Goal: Use online tool/utility: Utilize a website feature to perform a specific function

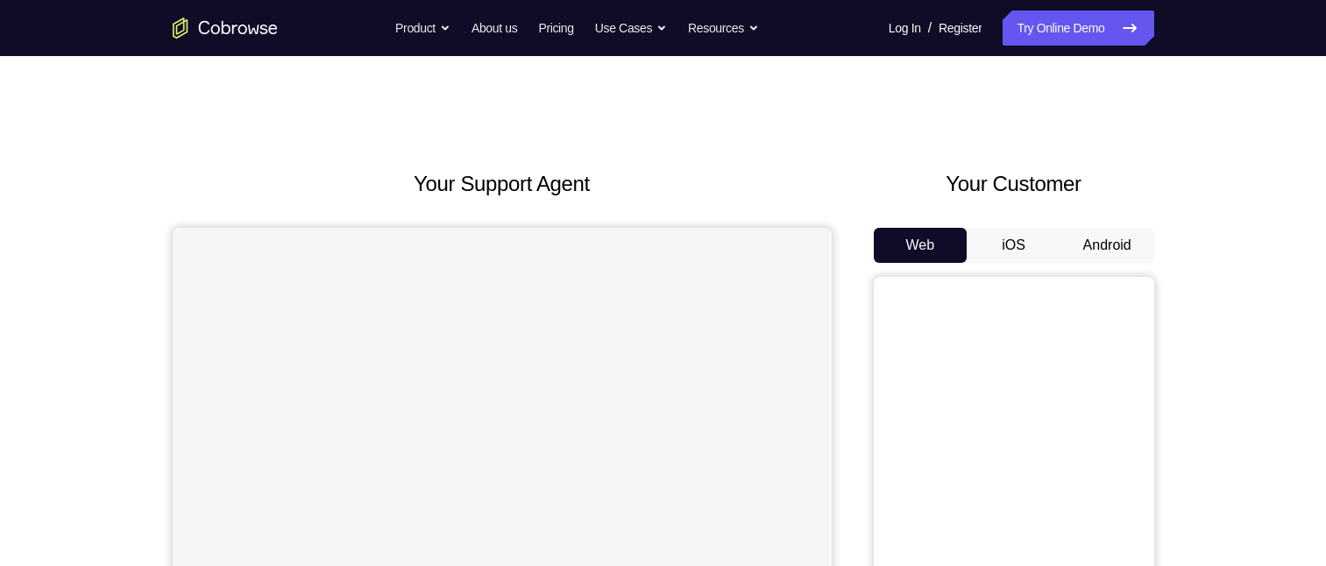
click at [1100, 249] on button "Android" at bounding box center [1107, 245] width 94 height 35
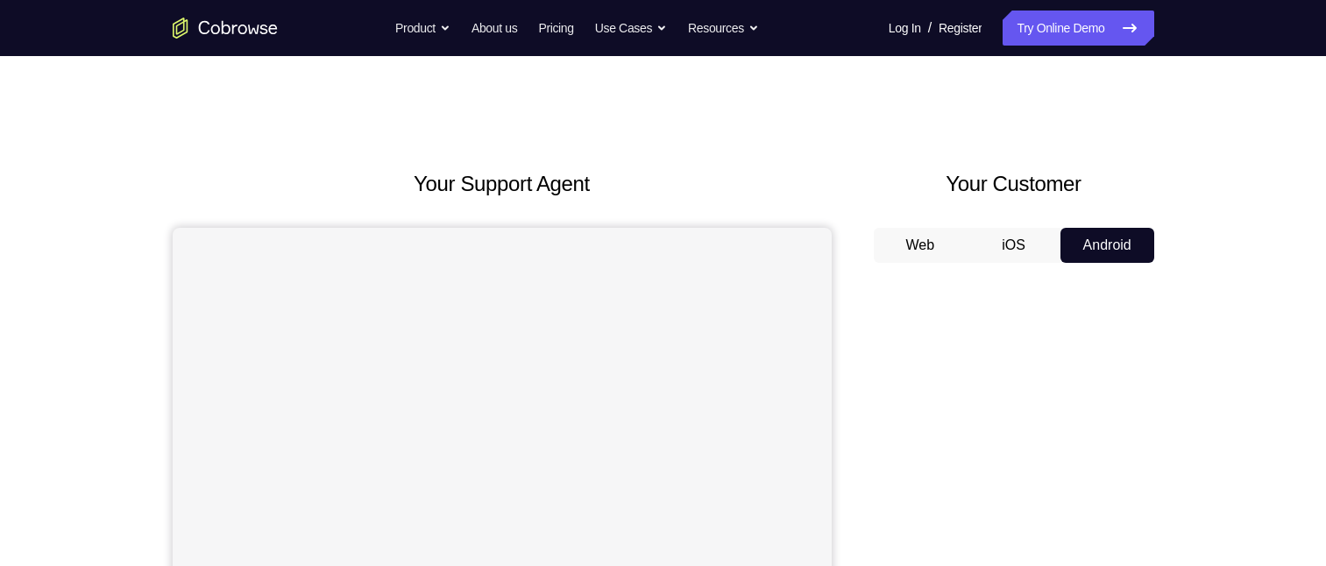
click at [1101, 248] on button "Android" at bounding box center [1107, 245] width 94 height 35
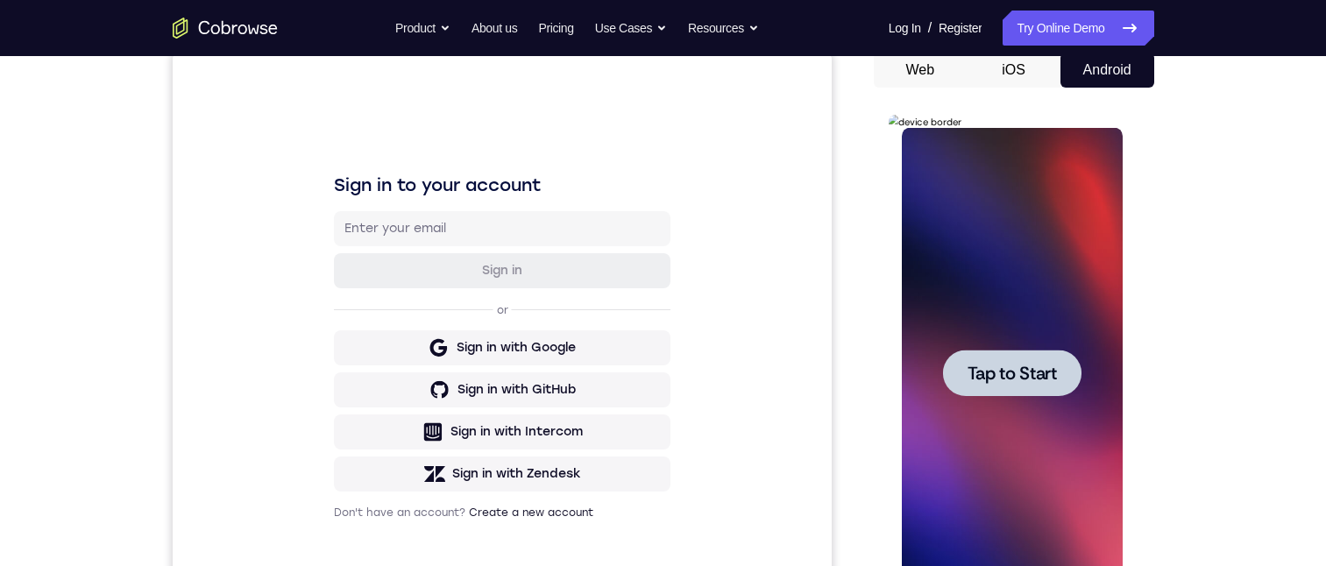
click at [996, 370] on span "Tap to Start" at bounding box center [1012, 374] width 89 height 18
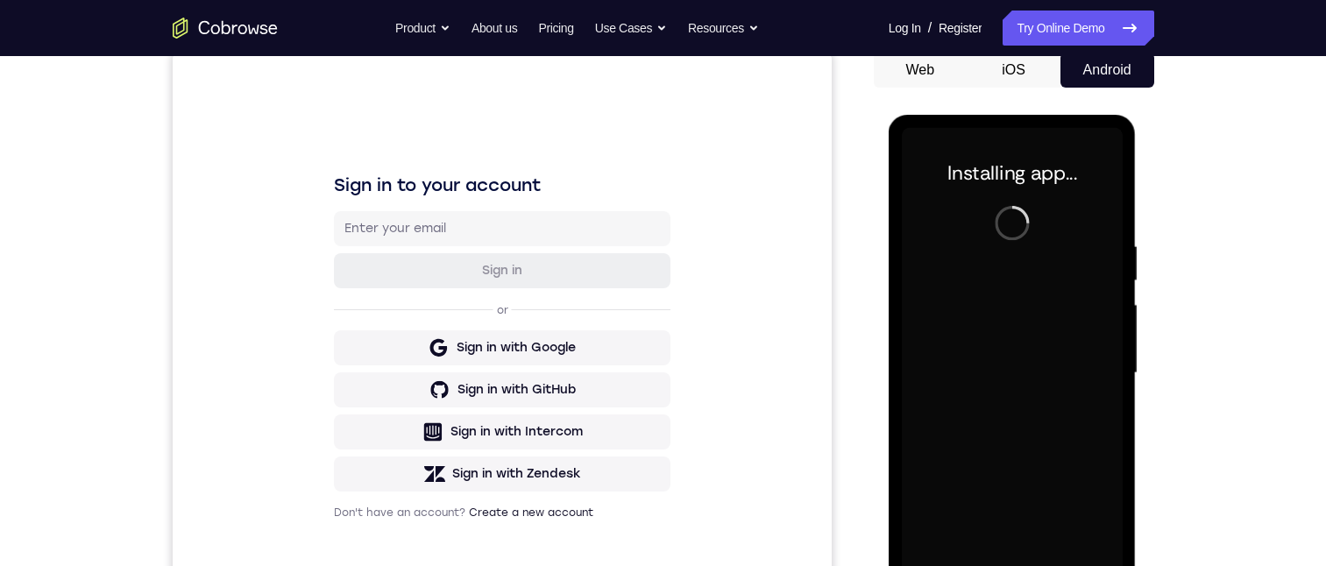
scroll to position [263, 0]
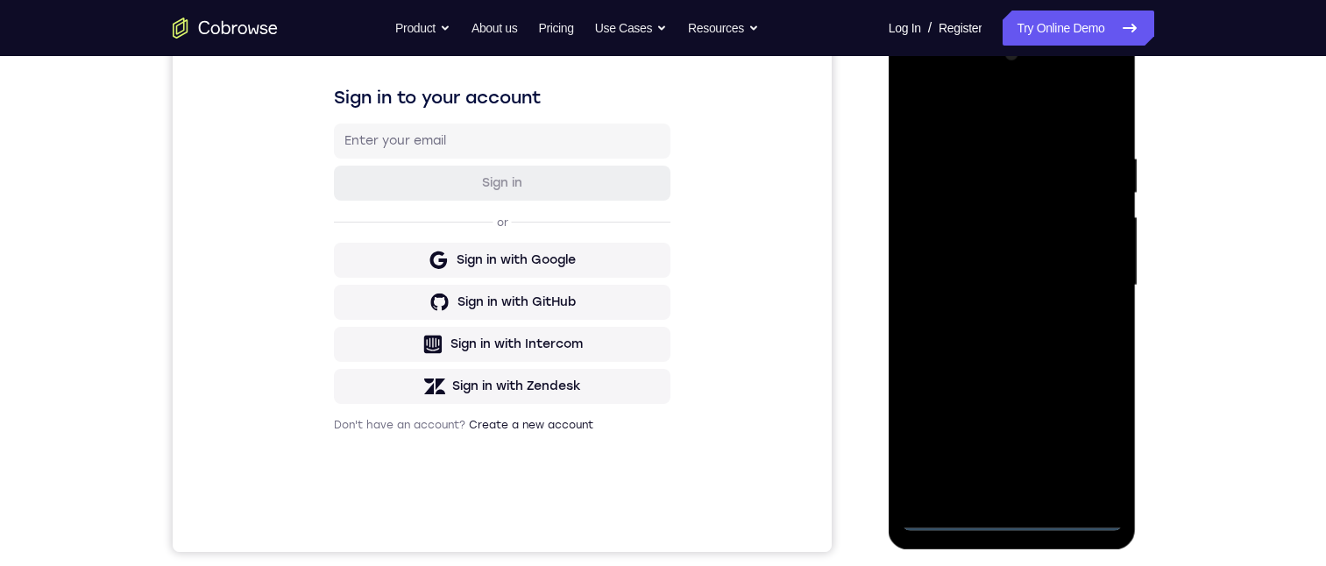
click at [1006, 515] on div at bounding box center [1012, 285] width 221 height 491
click at [1083, 437] on div at bounding box center [1012, 285] width 221 height 491
click at [971, 113] on div at bounding box center [1012, 285] width 221 height 491
click at [1090, 280] on div at bounding box center [1012, 285] width 221 height 491
click at [994, 489] on div at bounding box center [1012, 285] width 221 height 491
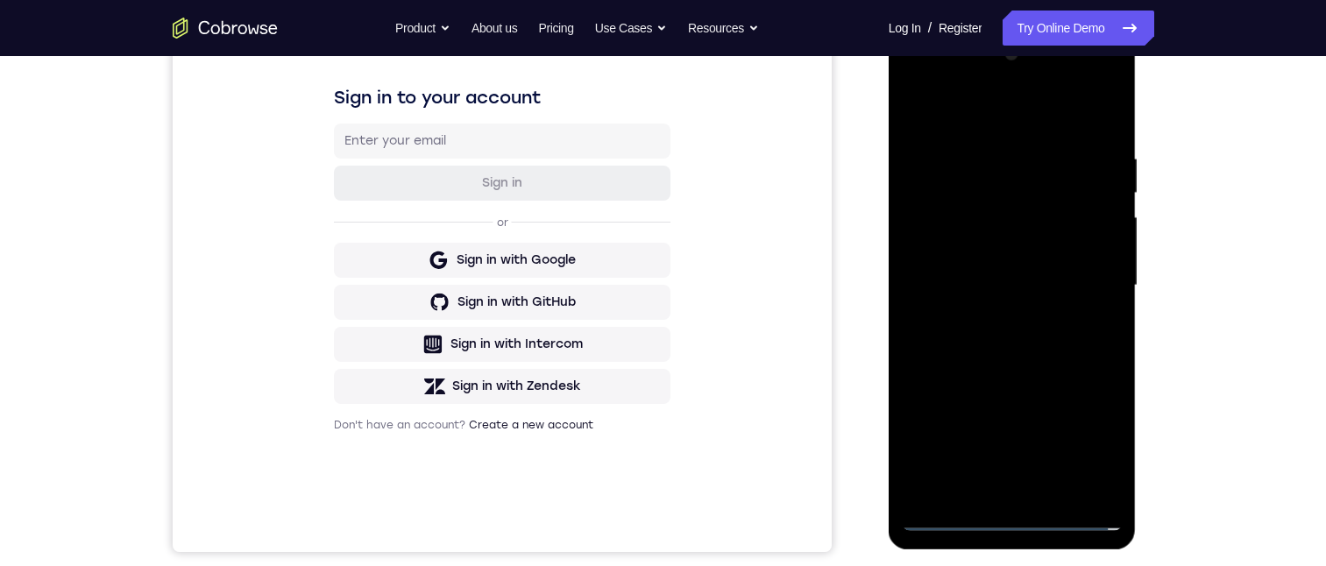
click at [939, 265] on div at bounding box center [1012, 285] width 221 height 491
click at [971, 211] on div at bounding box center [1012, 285] width 221 height 491
click at [1029, 287] on div at bounding box center [1012, 285] width 221 height 491
drag, startPoint x: 1053, startPoint y: 495, endPoint x: 1053, endPoint y: 484, distance: 11.4
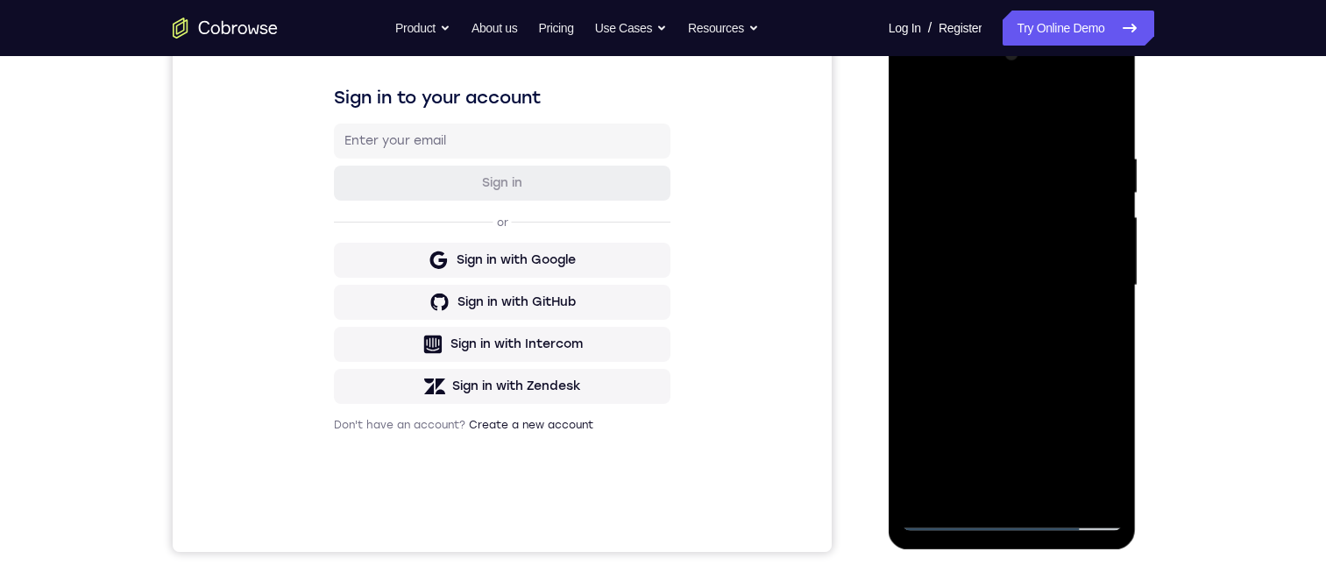
click at [1053, 496] on div at bounding box center [1012, 285] width 221 height 491
click at [1033, 376] on div at bounding box center [1012, 285] width 221 height 491
click at [996, 272] on div at bounding box center [1012, 285] width 221 height 491
click at [1005, 473] on div at bounding box center [1012, 285] width 221 height 491
click at [1047, 143] on div at bounding box center [1012, 285] width 221 height 491
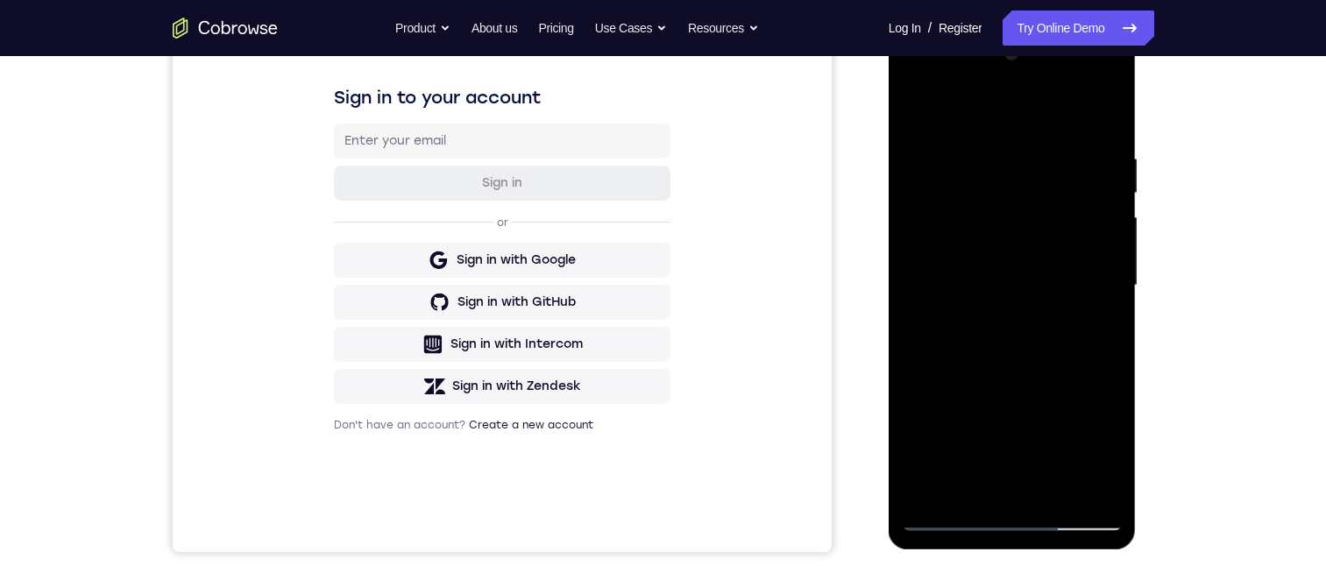
click at [1090, 111] on div at bounding box center [1012, 285] width 221 height 491
click at [918, 118] on div at bounding box center [1012, 285] width 221 height 491
click at [919, 107] on div at bounding box center [1012, 285] width 221 height 491
click at [1101, 129] on div at bounding box center [1012, 285] width 221 height 491
click at [964, 490] on div at bounding box center [1012, 285] width 221 height 491
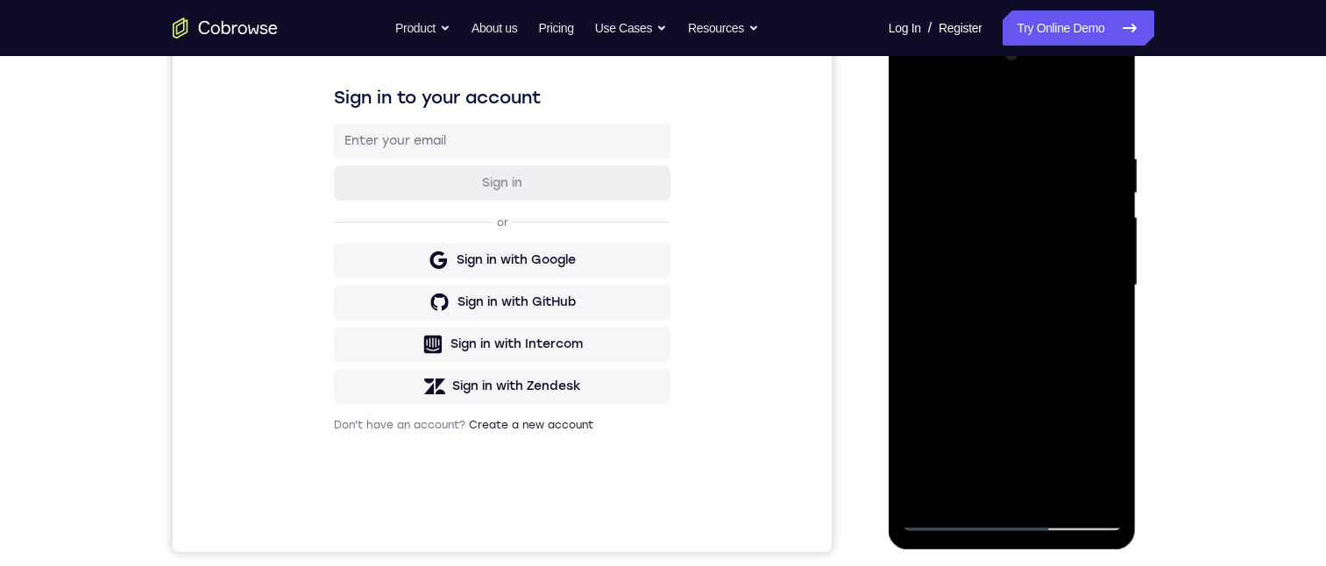
drag, startPoint x: 970, startPoint y: 100, endPoint x: 944, endPoint y: 98, distance: 26.4
click at [970, 100] on div at bounding box center [1012, 285] width 221 height 491
click at [944, 134] on div at bounding box center [1012, 285] width 221 height 491
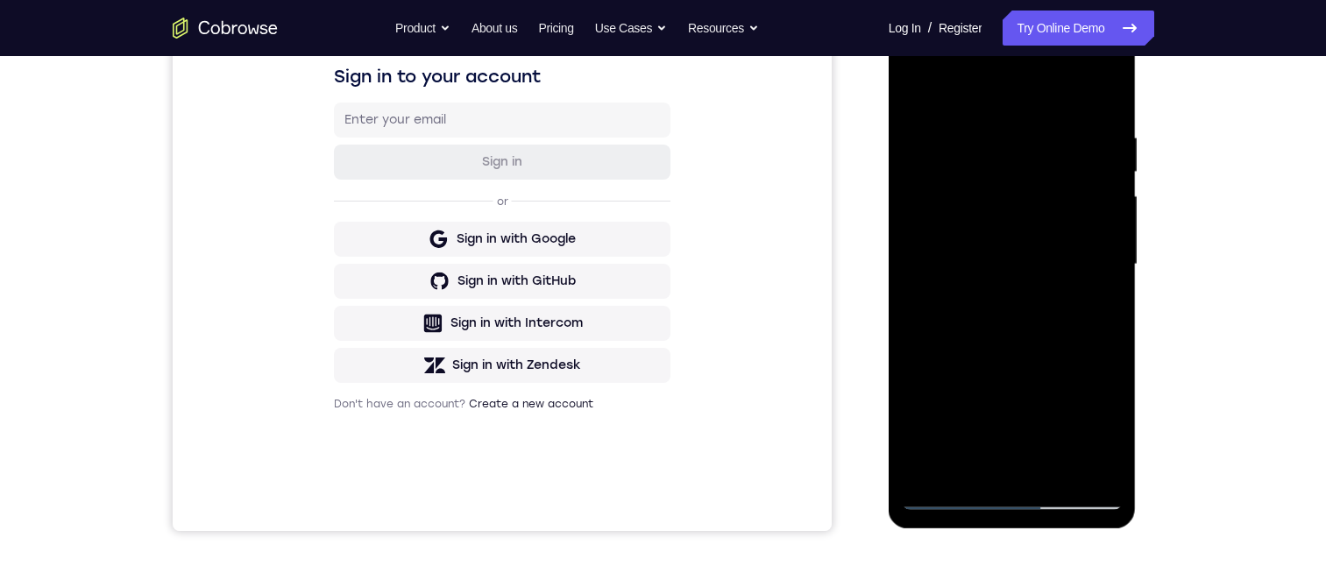
click at [940, 382] on div at bounding box center [1012, 264] width 221 height 491
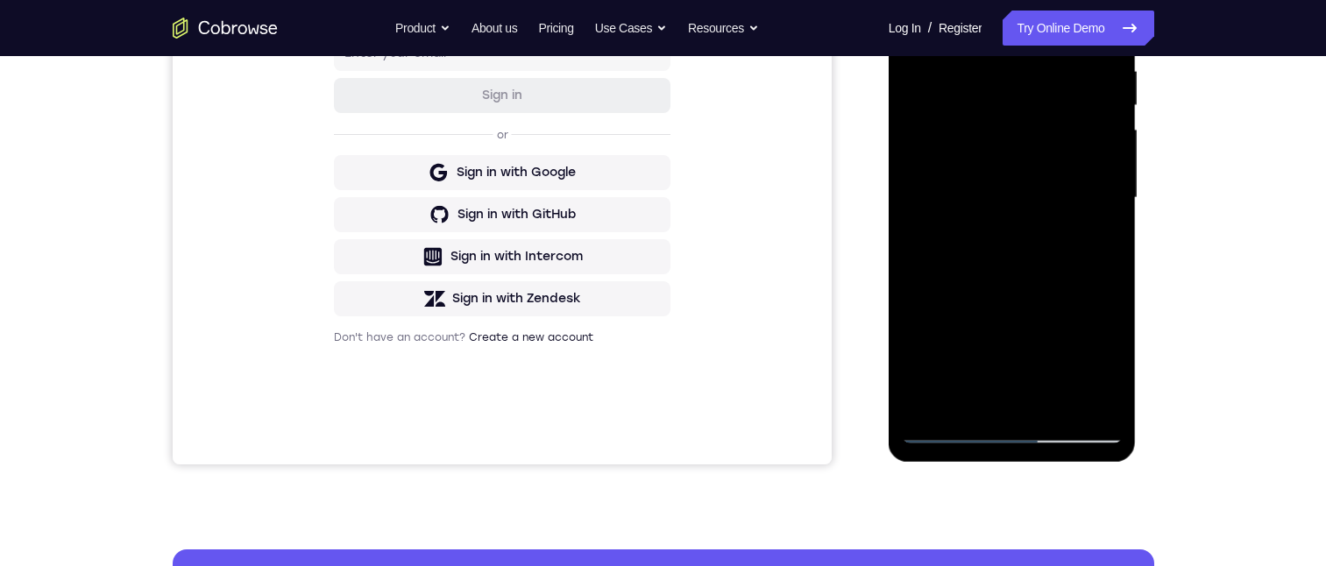
click at [1111, 209] on div at bounding box center [1012, 198] width 221 height 491
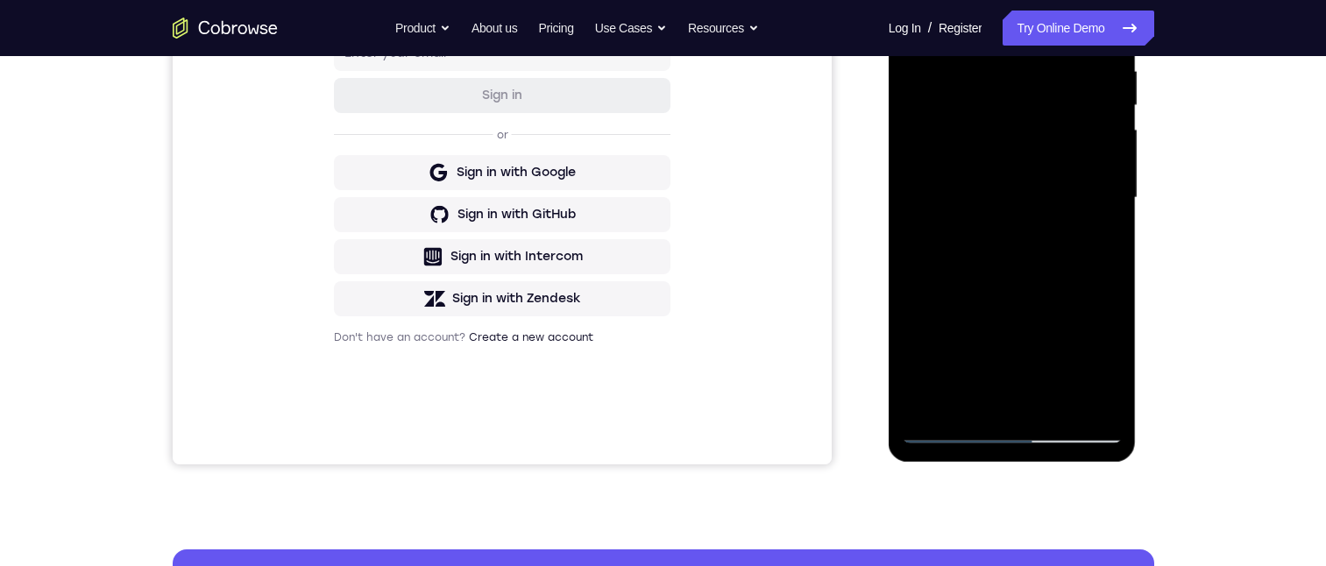
click at [1111, 209] on div at bounding box center [1012, 198] width 221 height 491
click at [1113, 209] on div at bounding box center [1012, 198] width 221 height 491
click at [1113, 210] on div at bounding box center [1012, 198] width 221 height 491
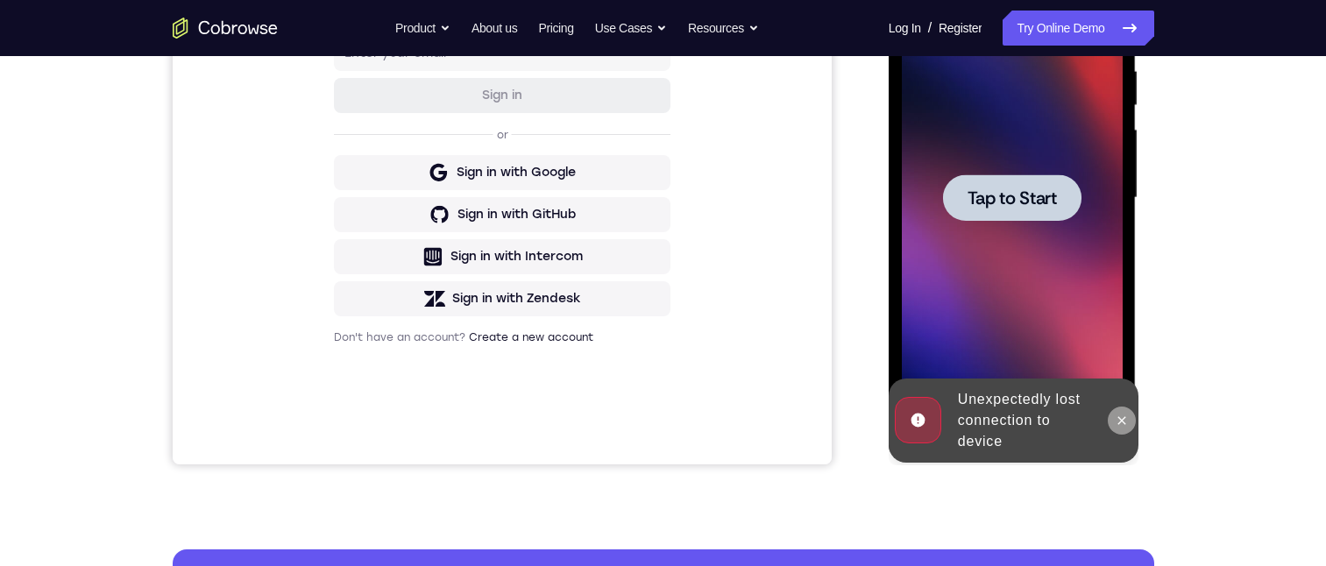
click at [1117, 424] on icon at bounding box center [1122, 421] width 14 height 14
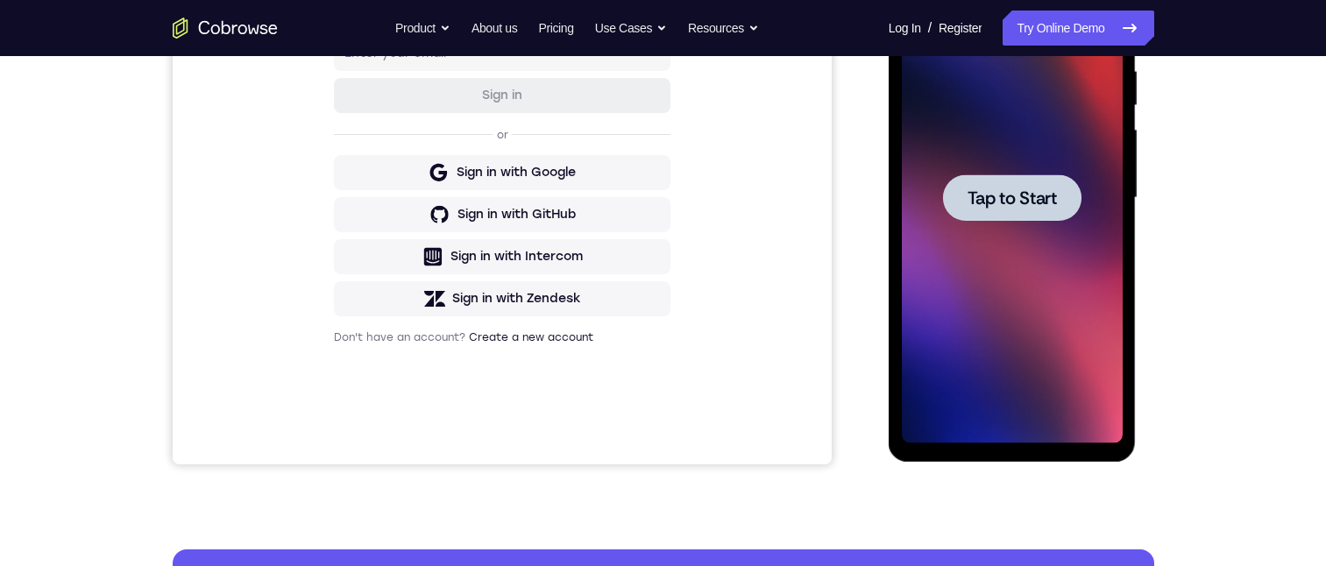
click at [975, 199] on span "Tap to Start" at bounding box center [1012, 198] width 89 height 18
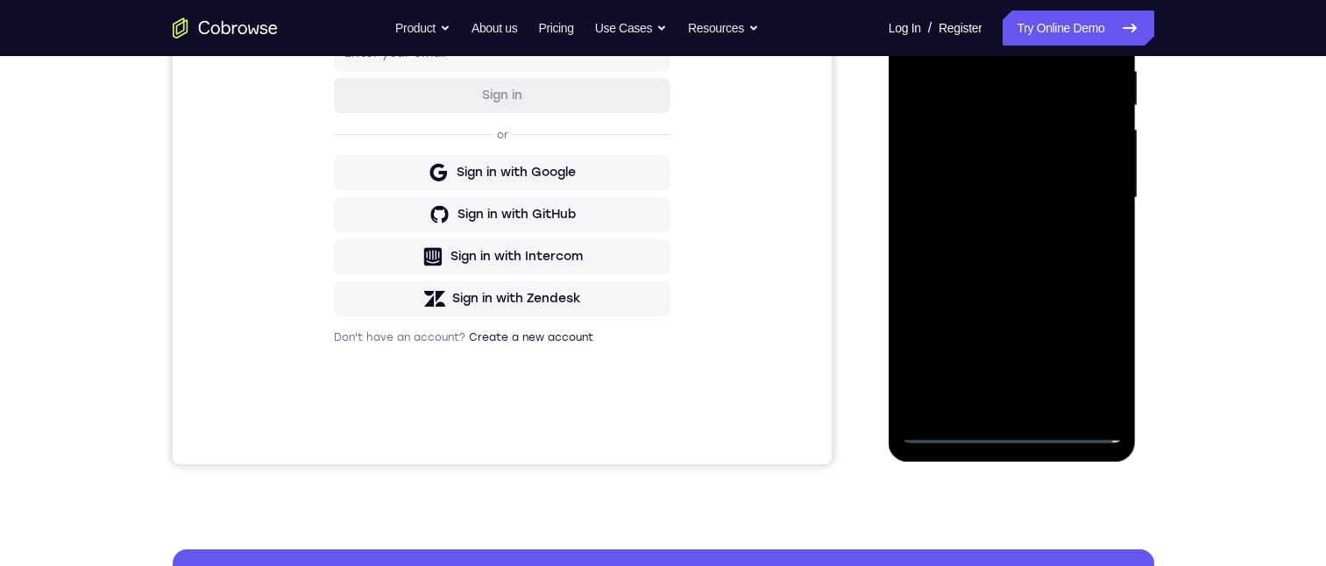
click at [1010, 434] on div at bounding box center [1012, 198] width 221 height 491
click at [1091, 351] on div at bounding box center [1012, 198] width 221 height 491
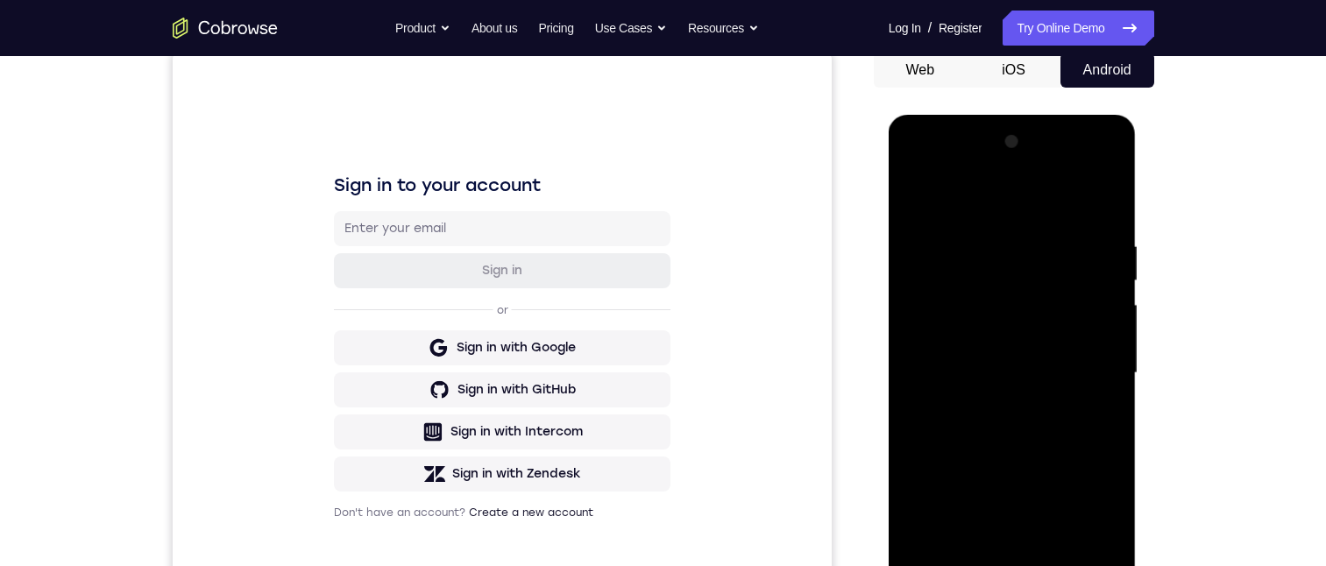
click at [940, 197] on div at bounding box center [1012, 373] width 221 height 491
click at [1076, 357] on div at bounding box center [1012, 373] width 221 height 491
click at [1000, 410] on div at bounding box center [1012, 373] width 221 height 491
click at [984, 351] on div at bounding box center [1012, 373] width 221 height 491
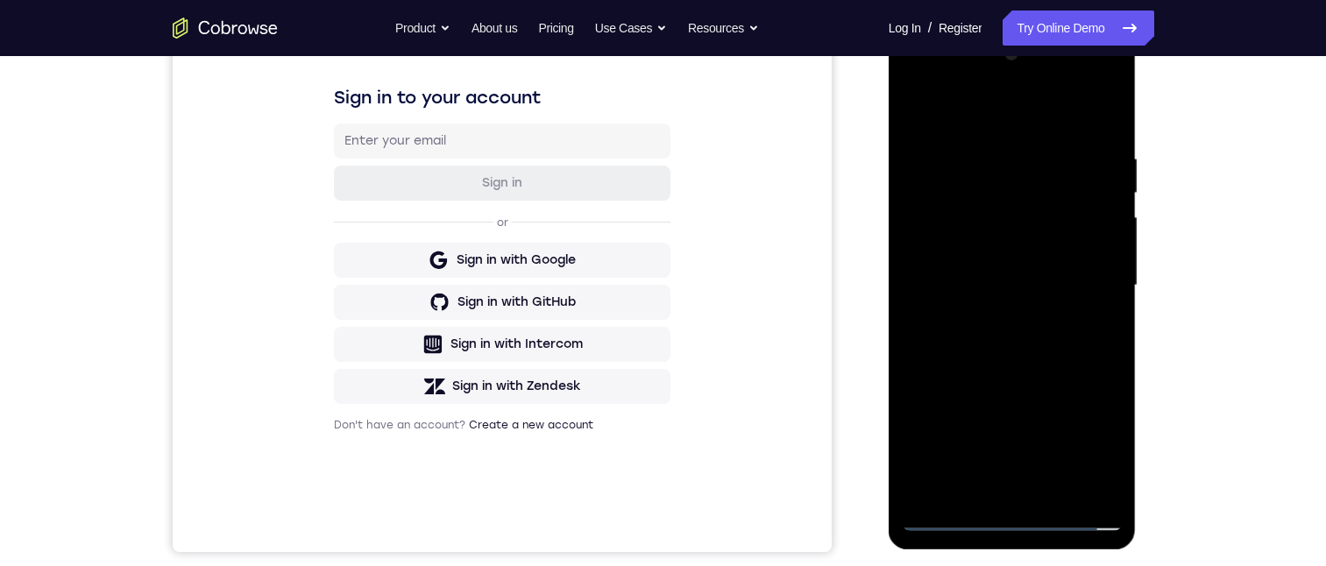
click at [980, 249] on div at bounding box center [1012, 285] width 221 height 491
click at [1024, 280] on div at bounding box center [1012, 285] width 221 height 491
click at [1051, 350] on div at bounding box center [1012, 285] width 221 height 491
click at [986, 140] on div at bounding box center [1012, 285] width 221 height 491
click at [1086, 112] on div at bounding box center [1012, 285] width 221 height 491
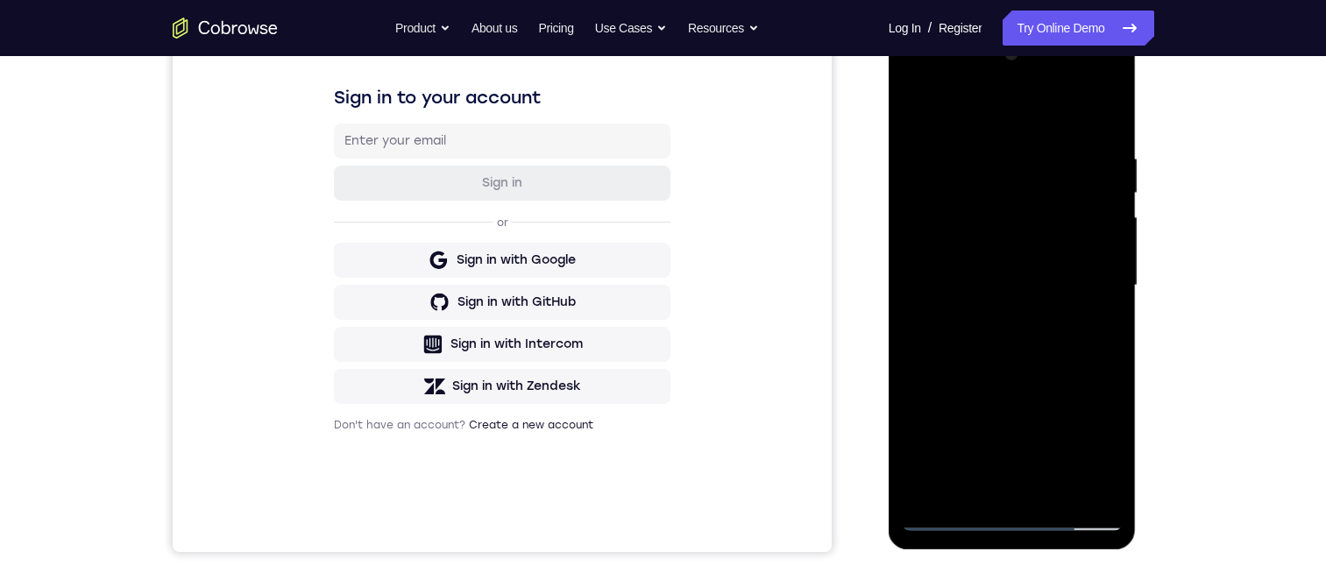
click at [1082, 486] on div at bounding box center [1012, 285] width 221 height 491
click at [1086, 317] on div at bounding box center [1012, 285] width 221 height 491
click at [1099, 106] on div at bounding box center [1012, 285] width 221 height 491
click at [1053, 489] on div at bounding box center [1012, 285] width 221 height 491
click at [1034, 378] on div at bounding box center [1012, 285] width 221 height 491
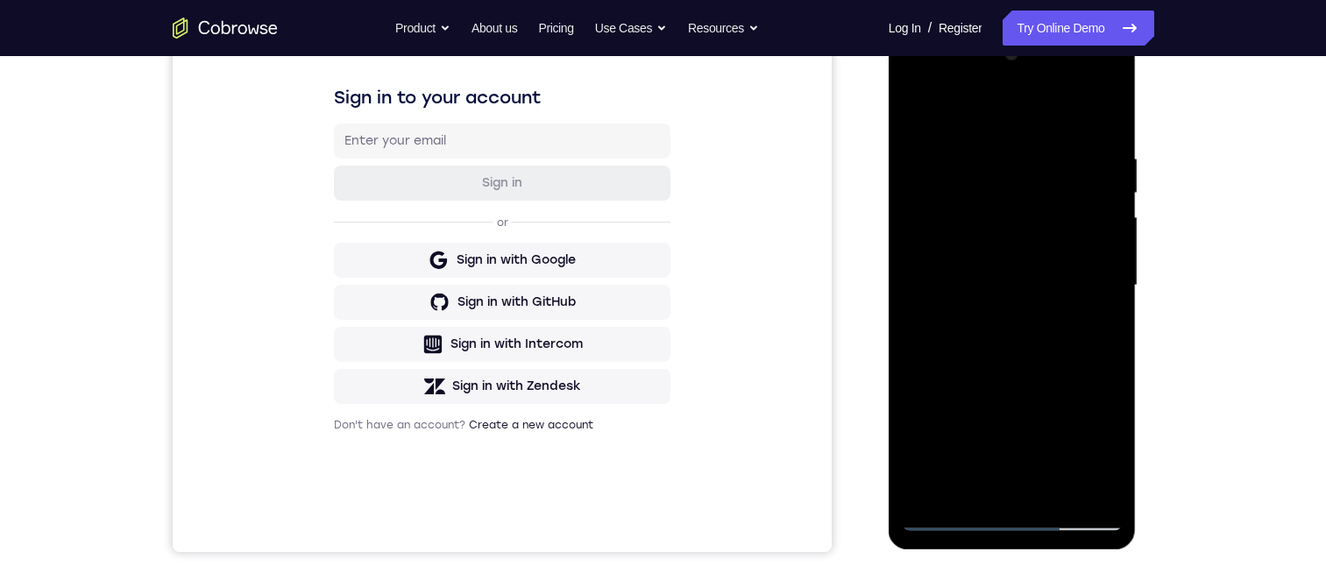
click at [982, 275] on div at bounding box center [1012, 285] width 221 height 491
click at [983, 479] on div at bounding box center [1012, 285] width 221 height 491
click at [918, 108] on div at bounding box center [1012, 285] width 221 height 491
click at [926, 108] on div at bounding box center [1012, 285] width 221 height 491
click at [983, 150] on div at bounding box center [1012, 285] width 221 height 491
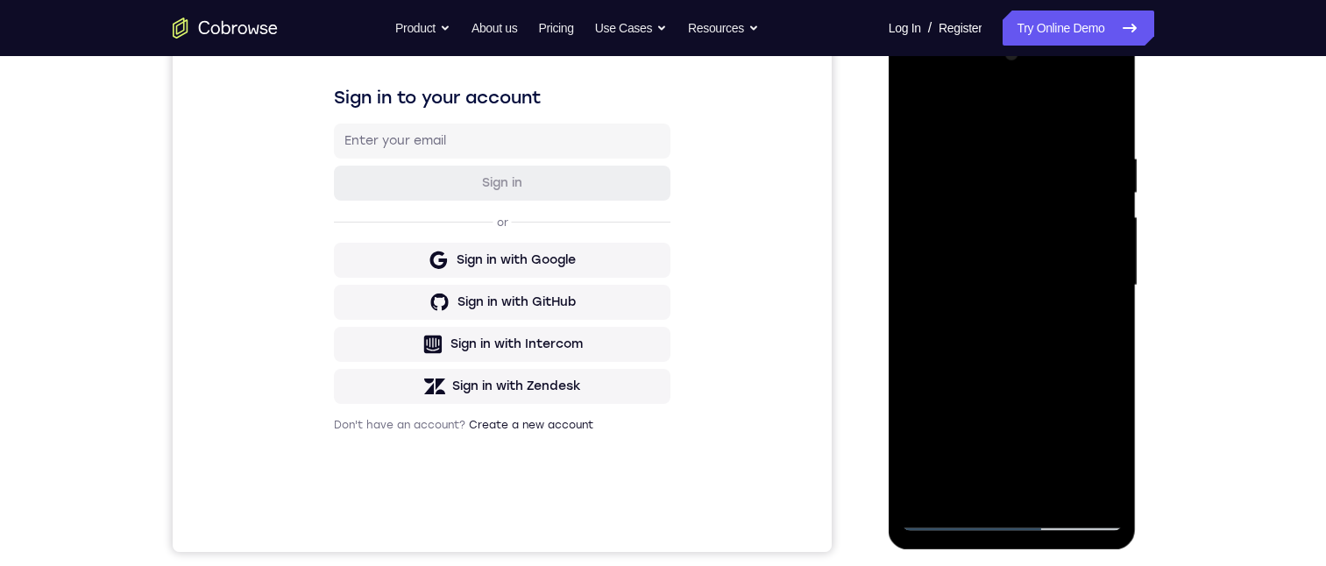
click at [985, 152] on div at bounding box center [1012, 285] width 221 height 491
click at [1087, 248] on div at bounding box center [1012, 285] width 221 height 491
click at [1095, 255] on div at bounding box center [1012, 285] width 221 height 491
click at [1096, 255] on div at bounding box center [1012, 285] width 221 height 491
click at [1094, 256] on div at bounding box center [1012, 285] width 221 height 491
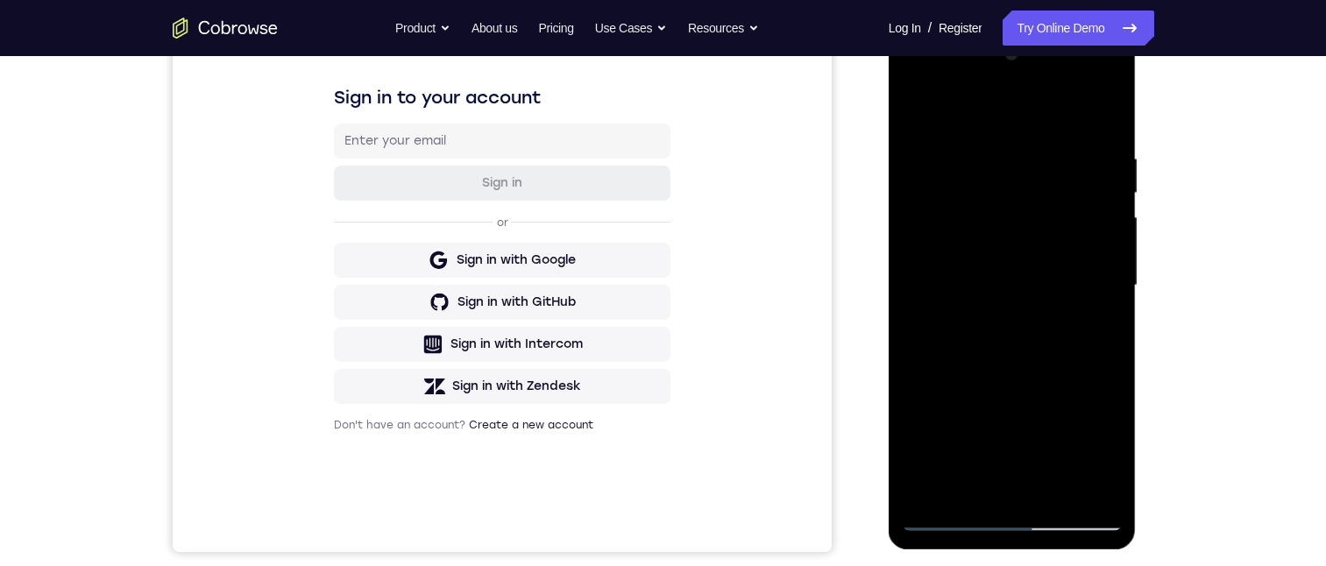
click at [1094, 256] on div at bounding box center [1012, 285] width 221 height 491
click at [1108, 274] on div at bounding box center [1012, 285] width 221 height 491
click at [1107, 276] on div at bounding box center [1012, 285] width 221 height 491
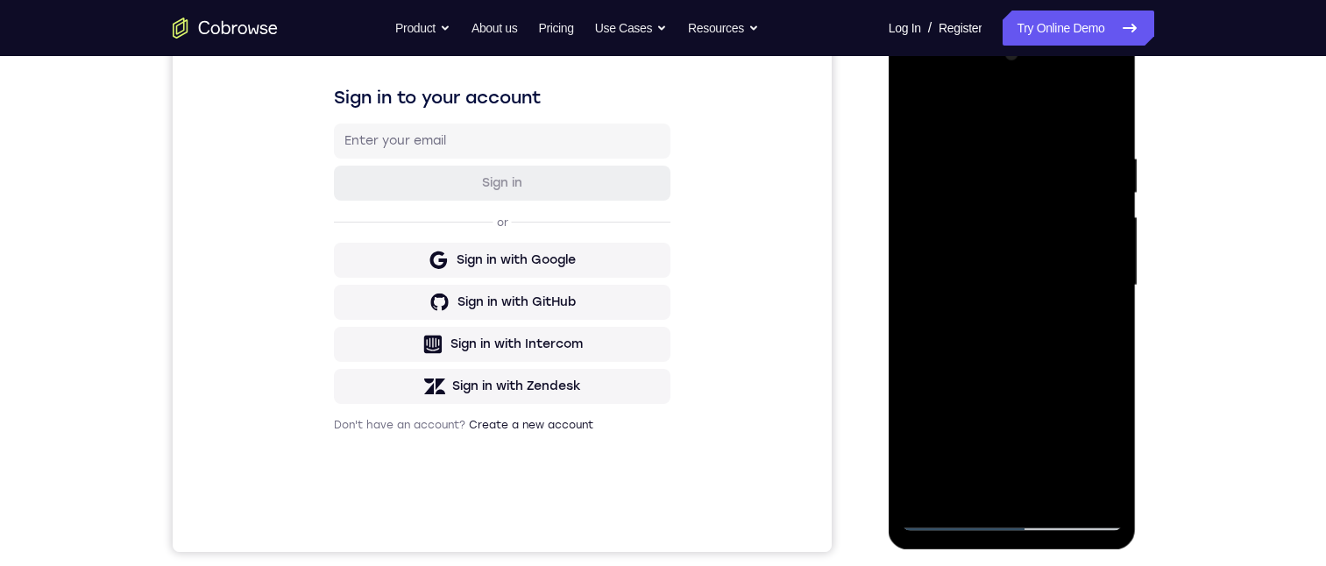
click at [1107, 276] on div at bounding box center [1012, 285] width 221 height 491
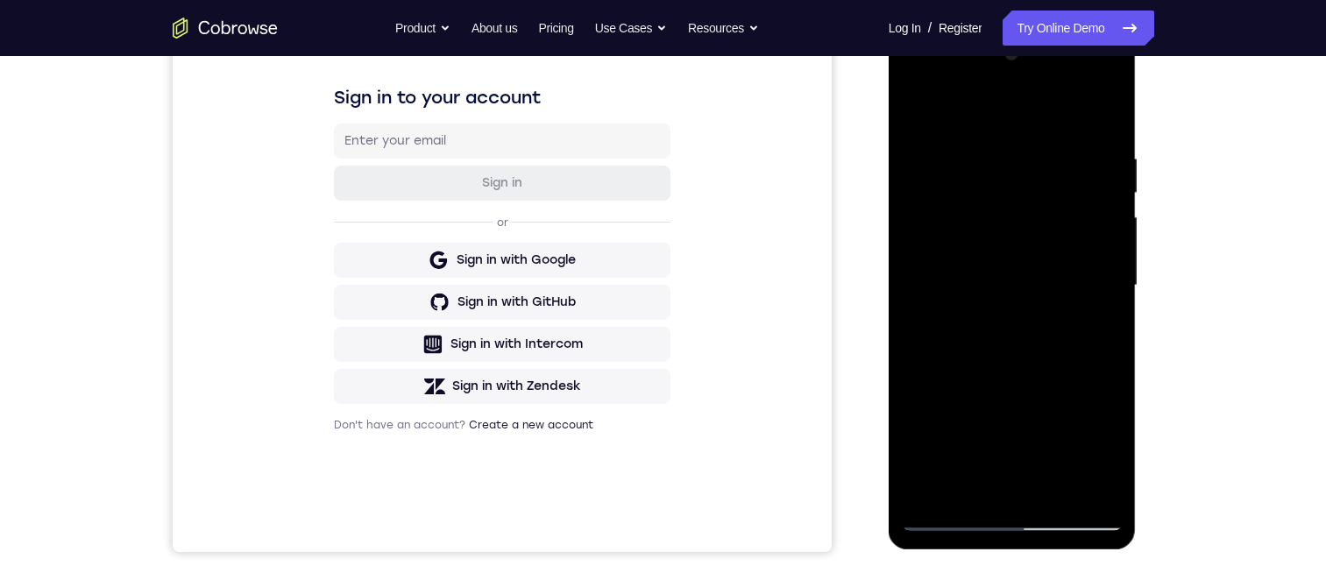
click at [1107, 276] on div at bounding box center [1012, 285] width 221 height 491
click at [1104, 314] on div at bounding box center [1012, 285] width 221 height 491
click at [1104, 113] on div at bounding box center [1012, 285] width 221 height 491
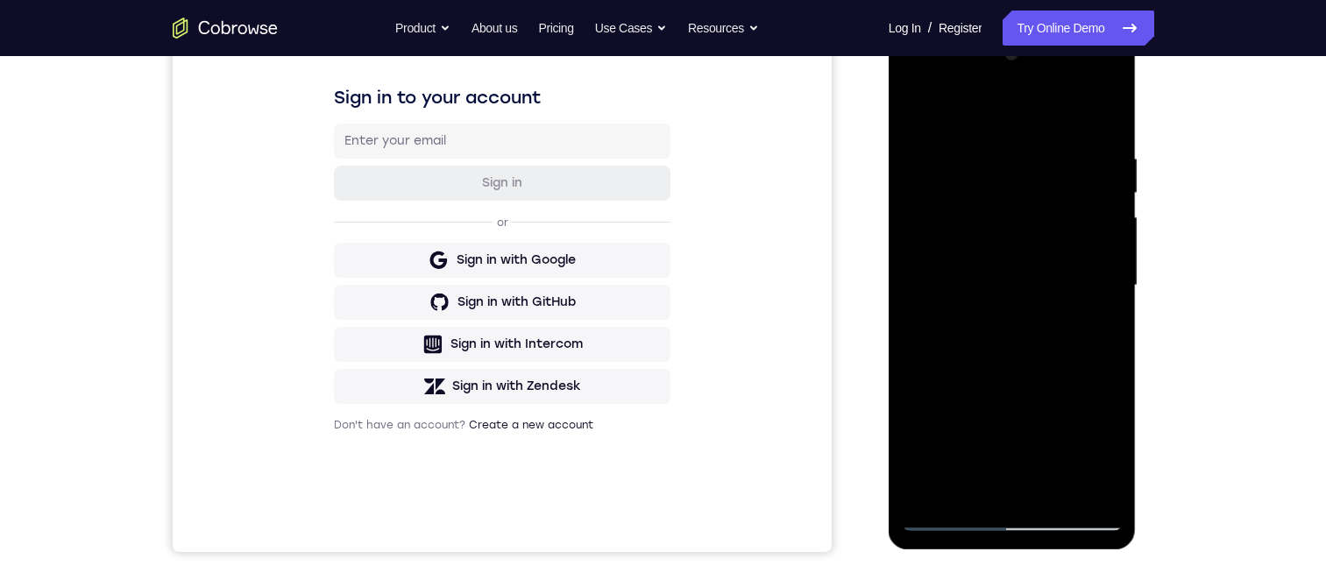
click at [966, 491] on div at bounding box center [1012, 285] width 221 height 491
click at [953, 104] on div at bounding box center [1012, 285] width 221 height 491
click at [945, 157] on div at bounding box center [1012, 285] width 221 height 491
click at [995, 413] on div at bounding box center [1012, 285] width 221 height 491
click at [1106, 227] on div at bounding box center [1012, 285] width 221 height 491
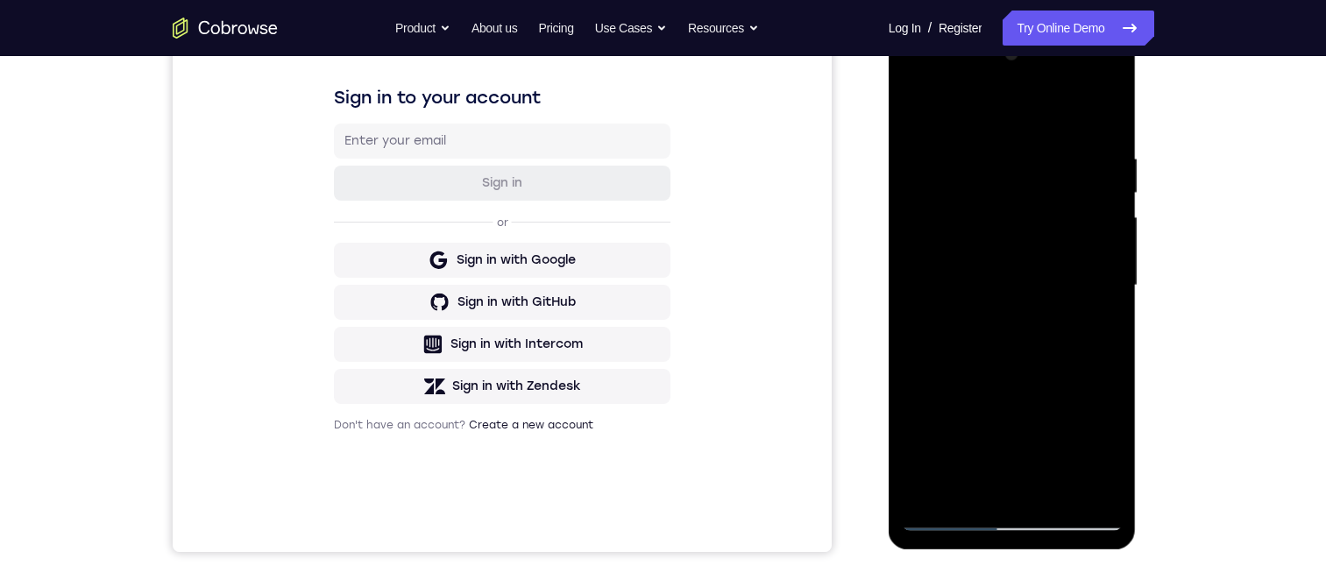
click at [1106, 227] on div at bounding box center [1012, 285] width 221 height 491
click at [1111, 224] on div at bounding box center [1012, 285] width 221 height 491
click at [1110, 224] on div at bounding box center [1012, 285] width 221 height 491
click at [920, 111] on div at bounding box center [1012, 285] width 221 height 491
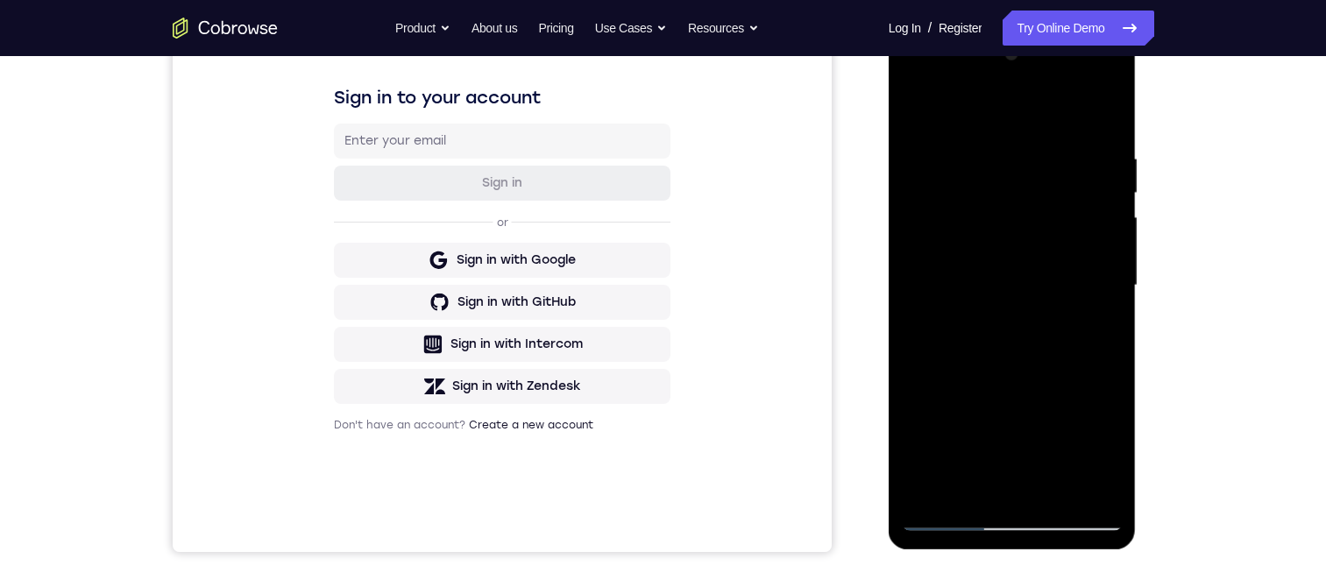
click at [918, 112] on div at bounding box center [1012, 285] width 221 height 491
click at [950, 396] on div at bounding box center [1012, 285] width 221 height 491
click at [1109, 300] on div at bounding box center [1012, 285] width 221 height 491
click at [1108, 299] on div at bounding box center [1012, 285] width 221 height 491
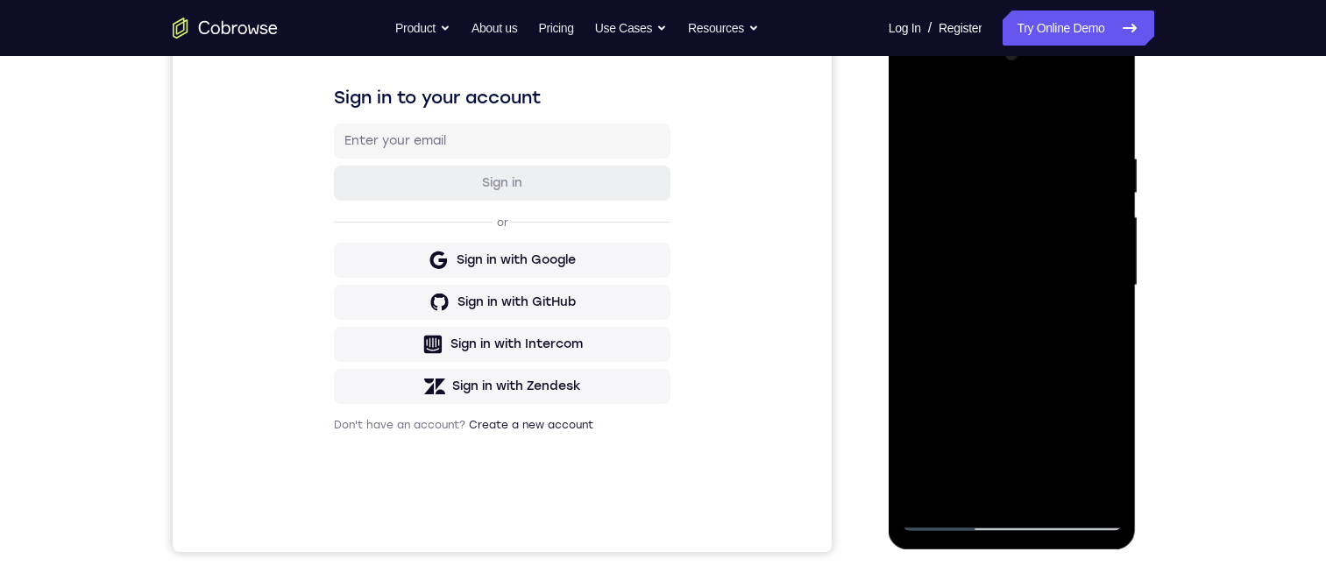
click at [1108, 299] on div at bounding box center [1012, 285] width 221 height 491
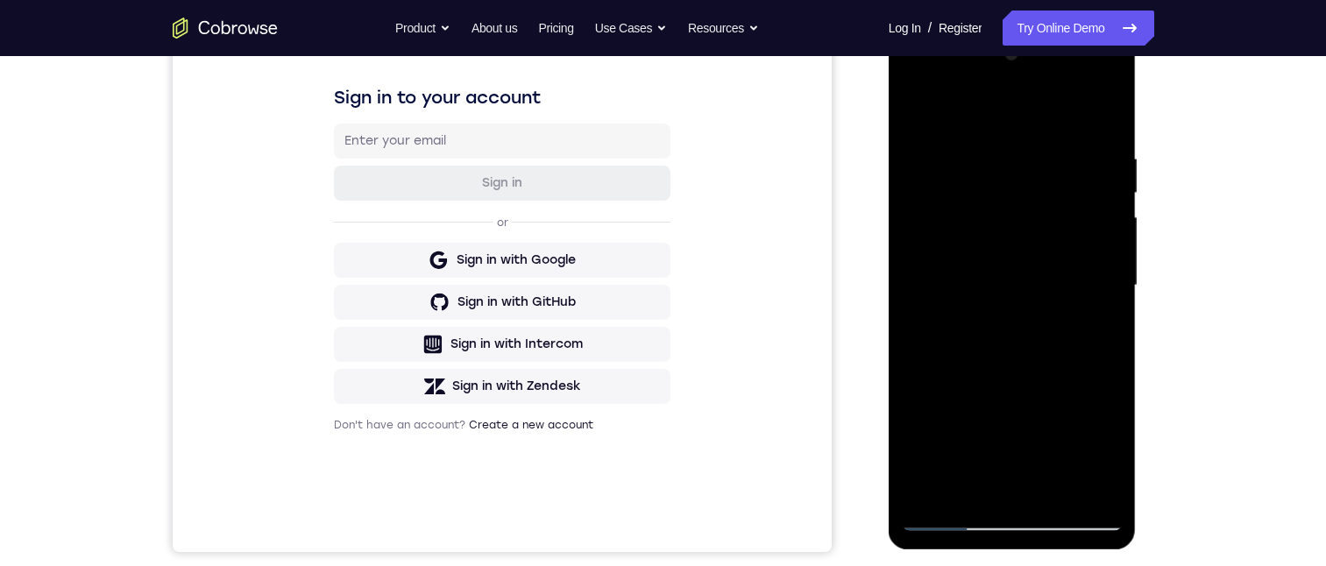
click at [1110, 298] on div at bounding box center [1012, 285] width 221 height 491
click at [1111, 302] on div at bounding box center [1012, 285] width 221 height 491
click at [1110, 293] on div at bounding box center [1012, 285] width 221 height 491
click at [1110, 294] on div at bounding box center [1012, 285] width 221 height 491
click at [1110, 295] on div at bounding box center [1012, 285] width 221 height 491
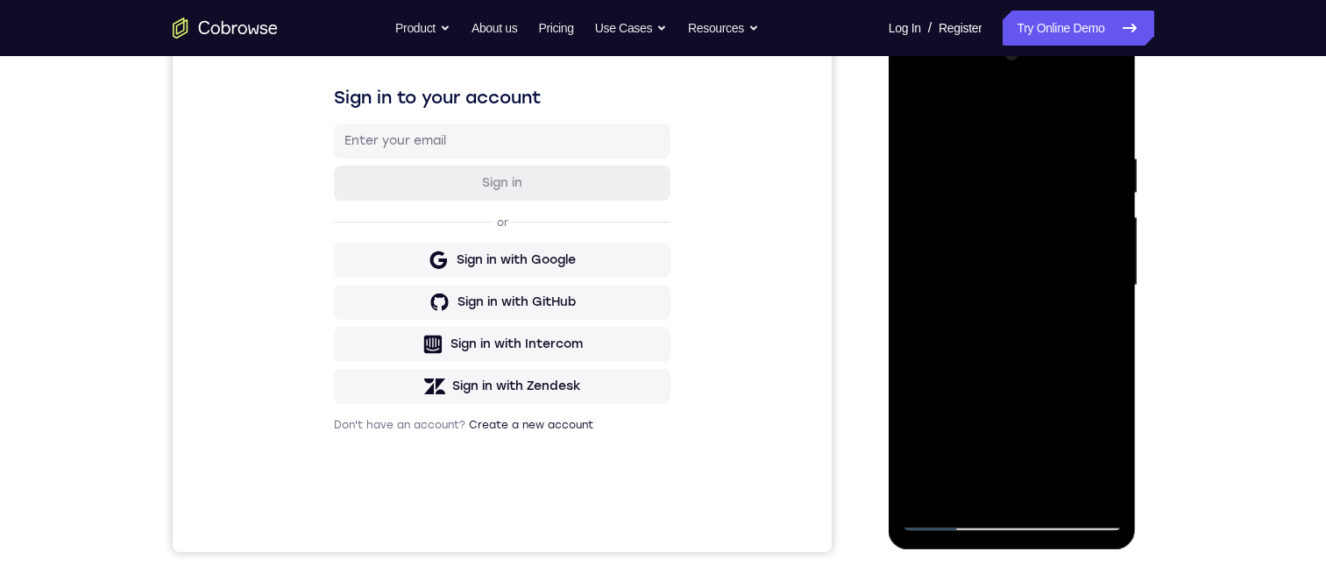
click at [1110, 294] on div at bounding box center [1012, 285] width 221 height 491
click at [1110, 293] on div at bounding box center [1012, 285] width 221 height 491
click at [1110, 292] on div at bounding box center [1012, 285] width 221 height 491
click at [1110, 293] on div at bounding box center [1012, 285] width 221 height 491
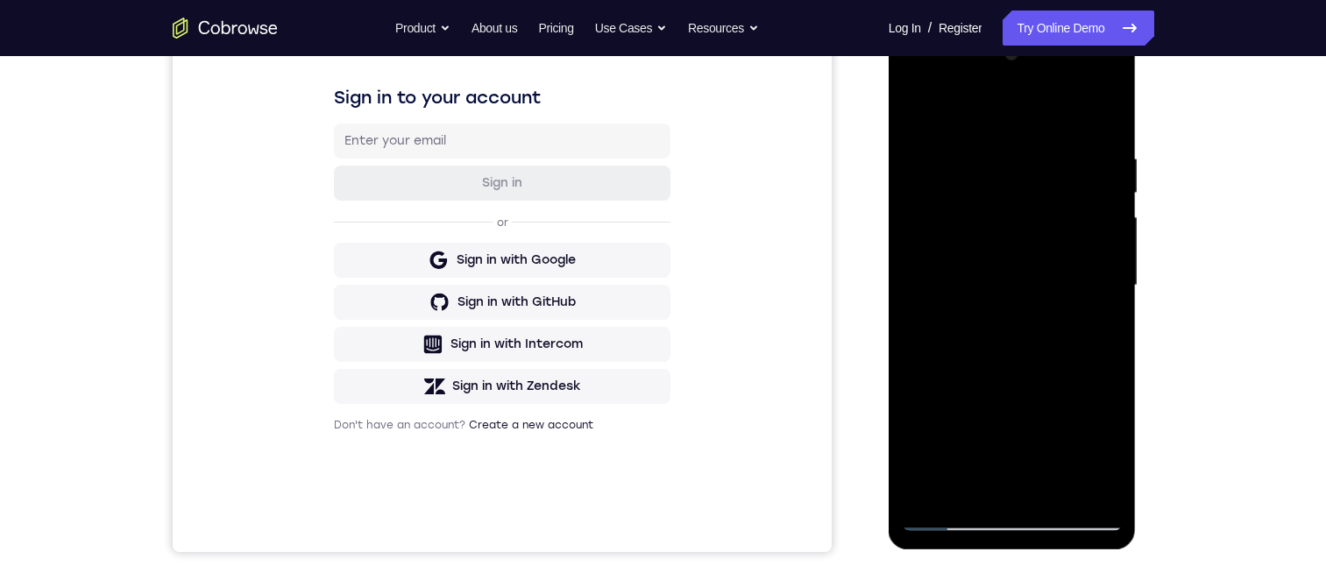
click at [1110, 293] on div at bounding box center [1012, 285] width 221 height 491
click at [1110, 297] on div at bounding box center [1012, 285] width 221 height 491
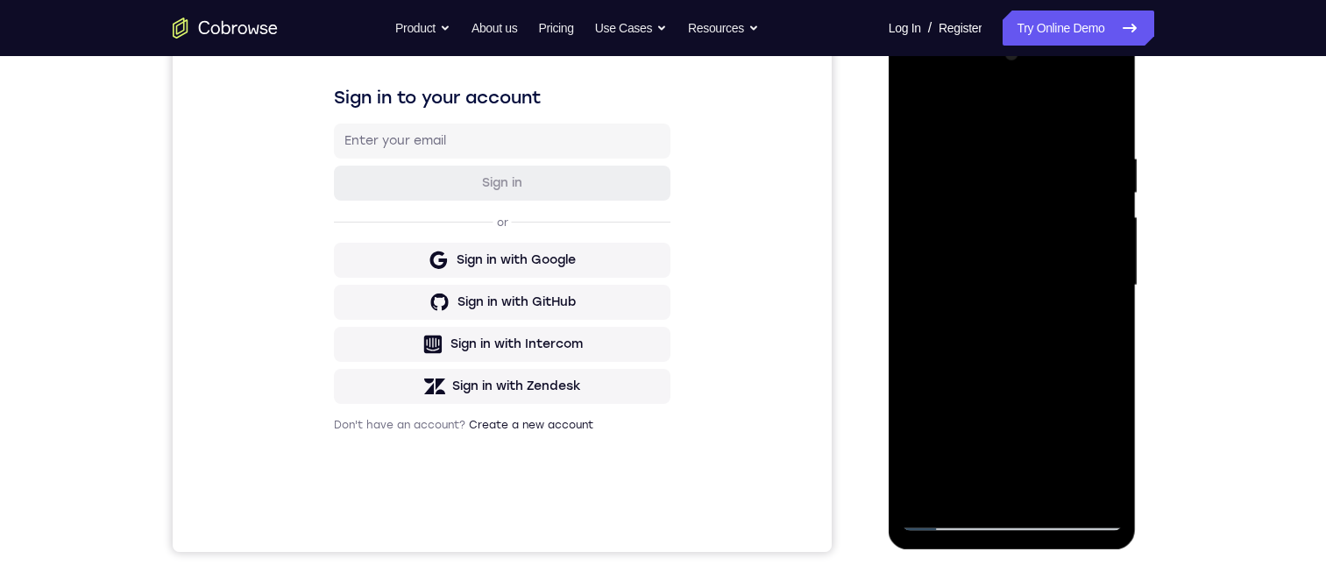
click at [1110, 300] on div at bounding box center [1012, 285] width 221 height 491
click at [1111, 301] on div at bounding box center [1012, 285] width 221 height 491
click at [918, 109] on div at bounding box center [1012, 285] width 221 height 491
click at [917, 110] on div at bounding box center [1012, 285] width 221 height 491
click at [915, 111] on div at bounding box center [1012, 285] width 221 height 491
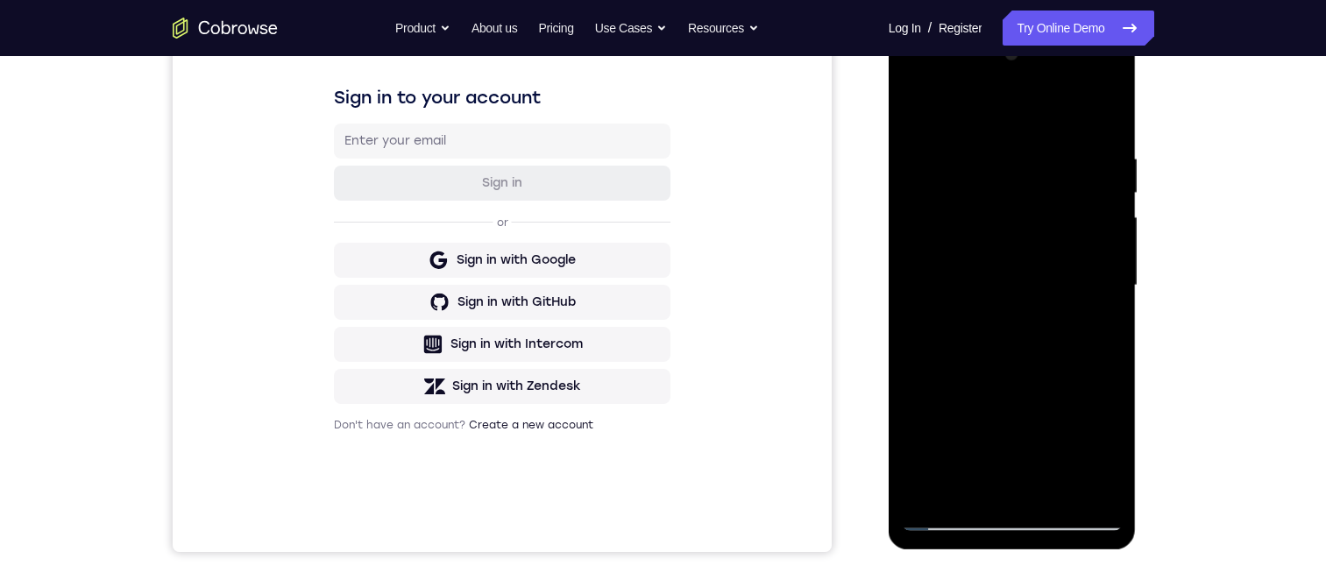
click at [1104, 105] on div at bounding box center [1012, 285] width 221 height 491
click at [933, 484] on div at bounding box center [1012, 285] width 221 height 491
click at [1113, 365] on div at bounding box center [1012, 285] width 221 height 491
click at [1110, 471] on div at bounding box center [1012, 285] width 221 height 491
click at [1111, 362] on div at bounding box center [1012, 285] width 221 height 491
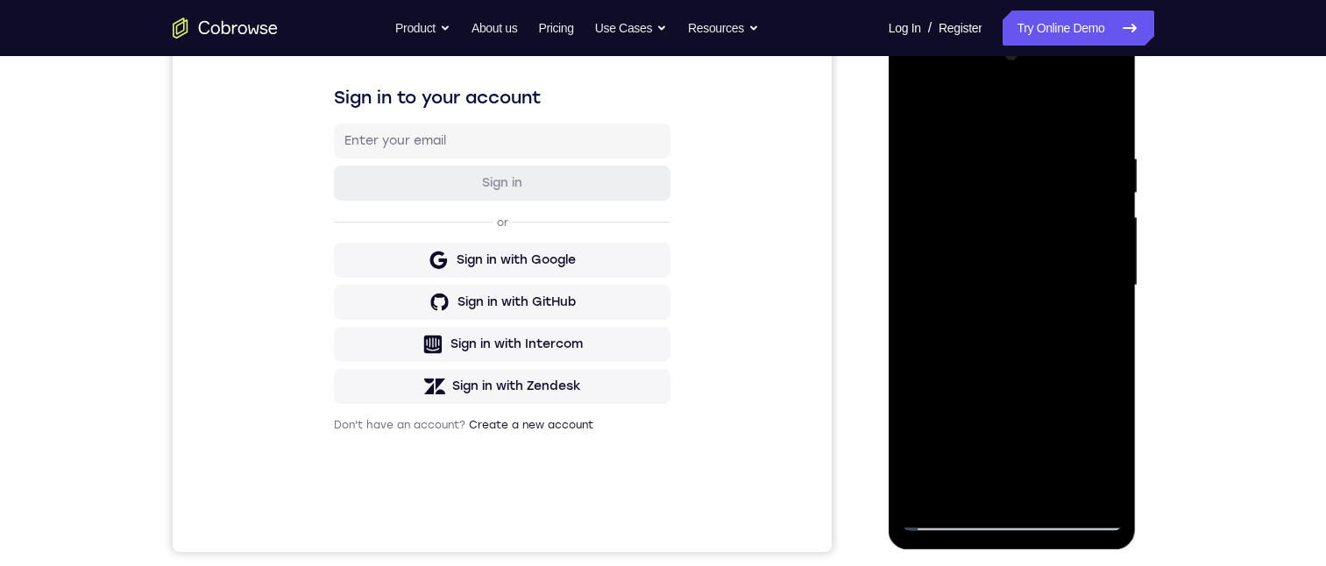
click at [1112, 360] on div at bounding box center [1012, 285] width 221 height 491
click at [911, 367] on div at bounding box center [1012, 285] width 221 height 491
click at [1112, 368] on div at bounding box center [1012, 285] width 221 height 491
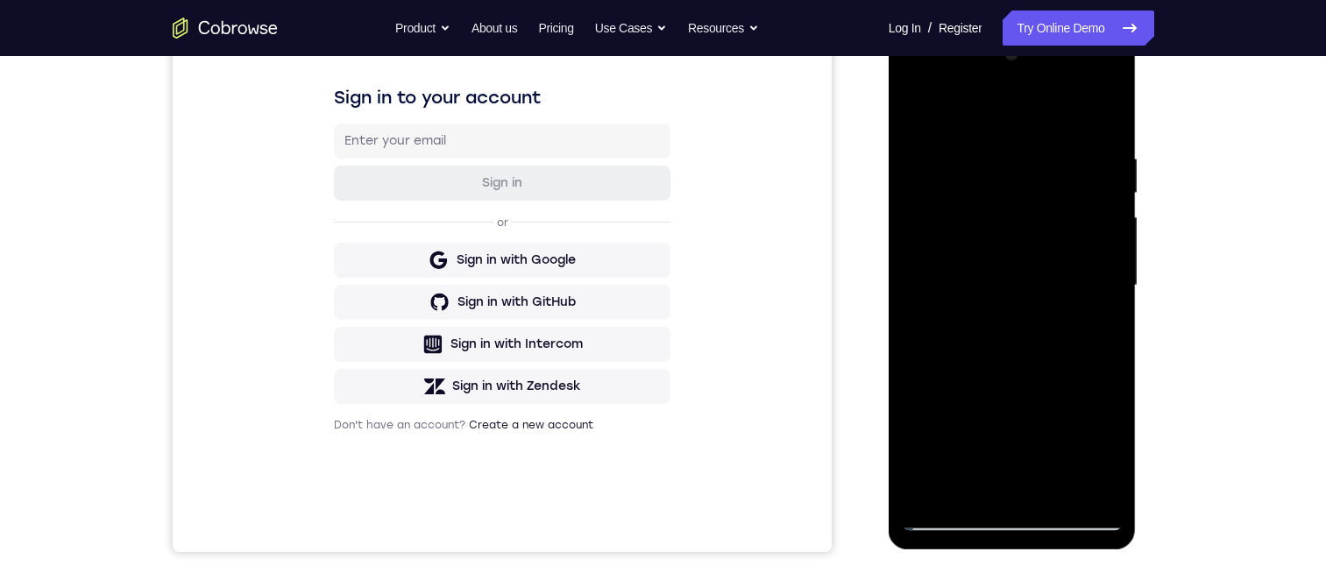
drag, startPoint x: 1112, startPoint y: 367, endPoint x: 1101, endPoint y: 357, distance: 15.5
click at [1116, 363] on div at bounding box center [1012, 285] width 221 height 491
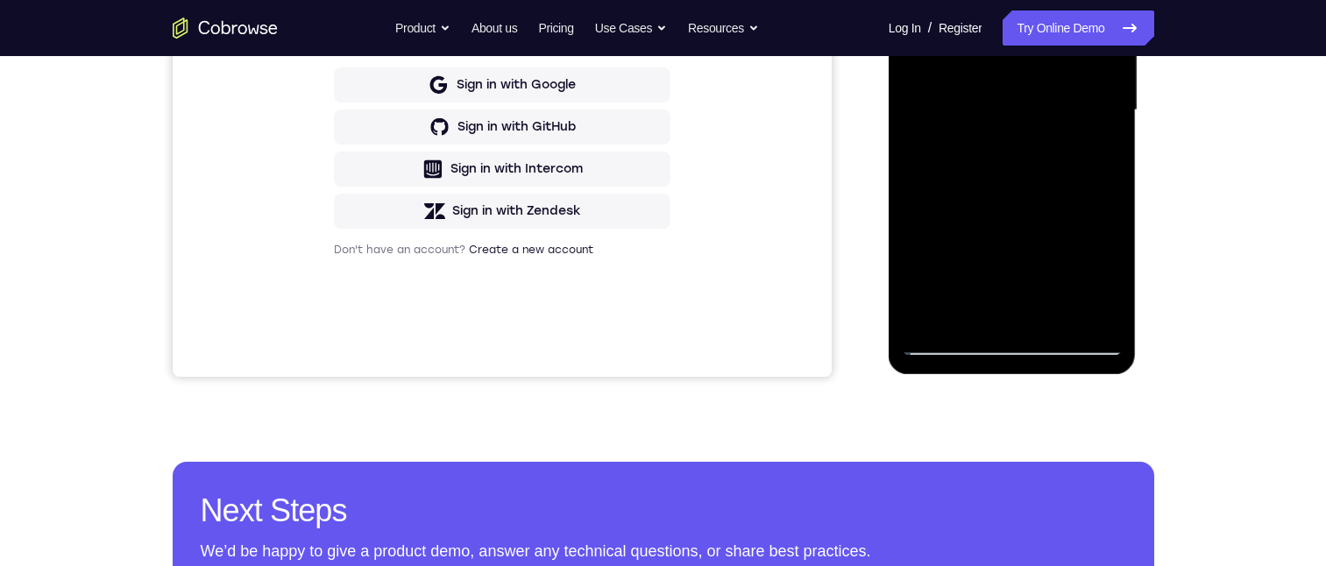
click at [1111, 188] on div at bounding box center [1012, 110] width 221 height 491
click at [1110, 188] on div at bounding box center [1012, 110] width 221 height 491
click at [1110, 185] on div at bounding box center [1012, 110] width 221 height 491
click at [1115, 188] on div at bounding box center [1012, 110] width 221 height 491
click at [1111, 188] on div at bounding box center [1012, 110] width 221 height 491
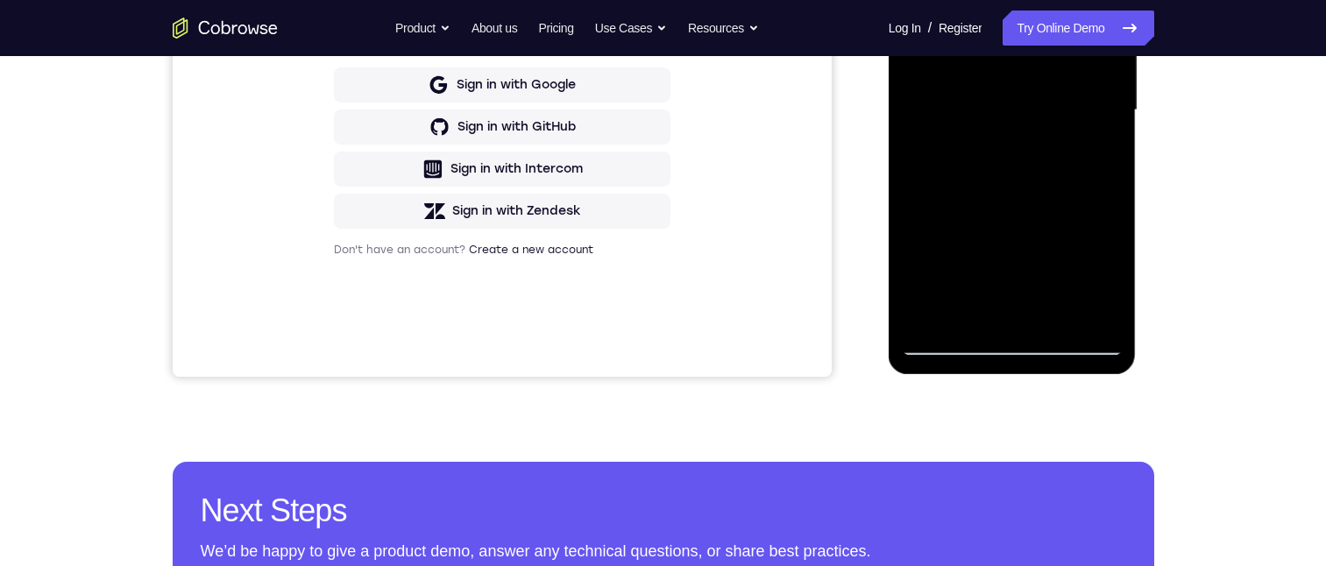
click at [1111, 188] on div at bounding box center [1012, 110] width 221 height 491
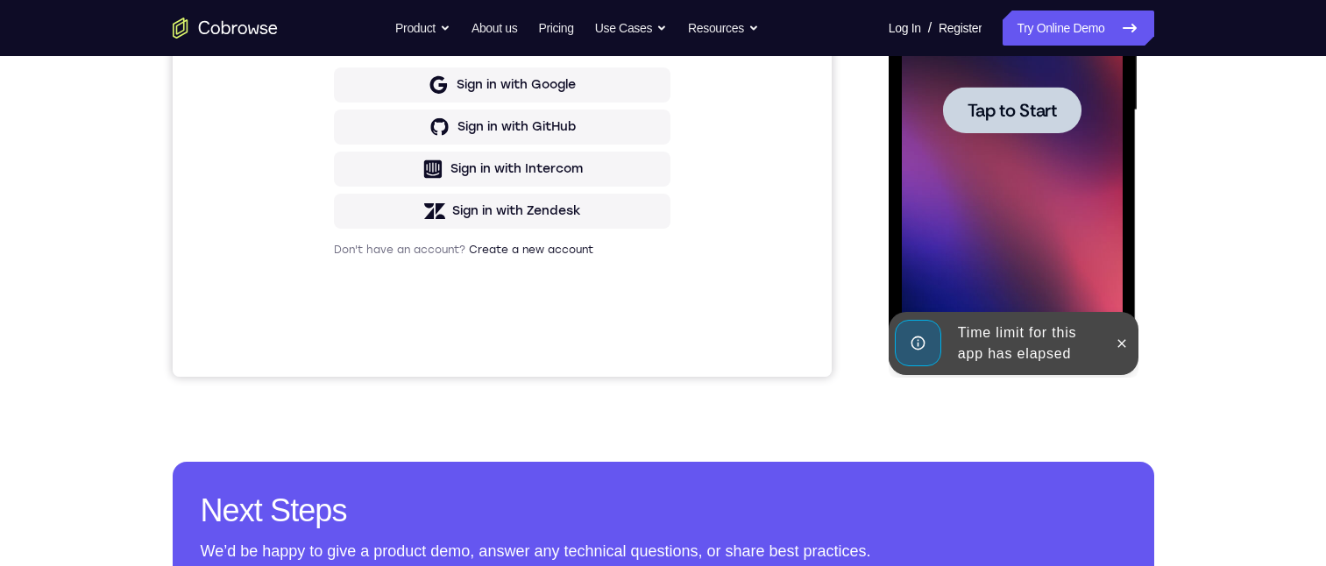
drag, startPoint x: 1127, startPoint y: 345, endPoint x: 1117, endPoint y: 351, distance: 12.2
click at [1128, 346] on icon at bounding box center [1122, 344] width 14 height 14
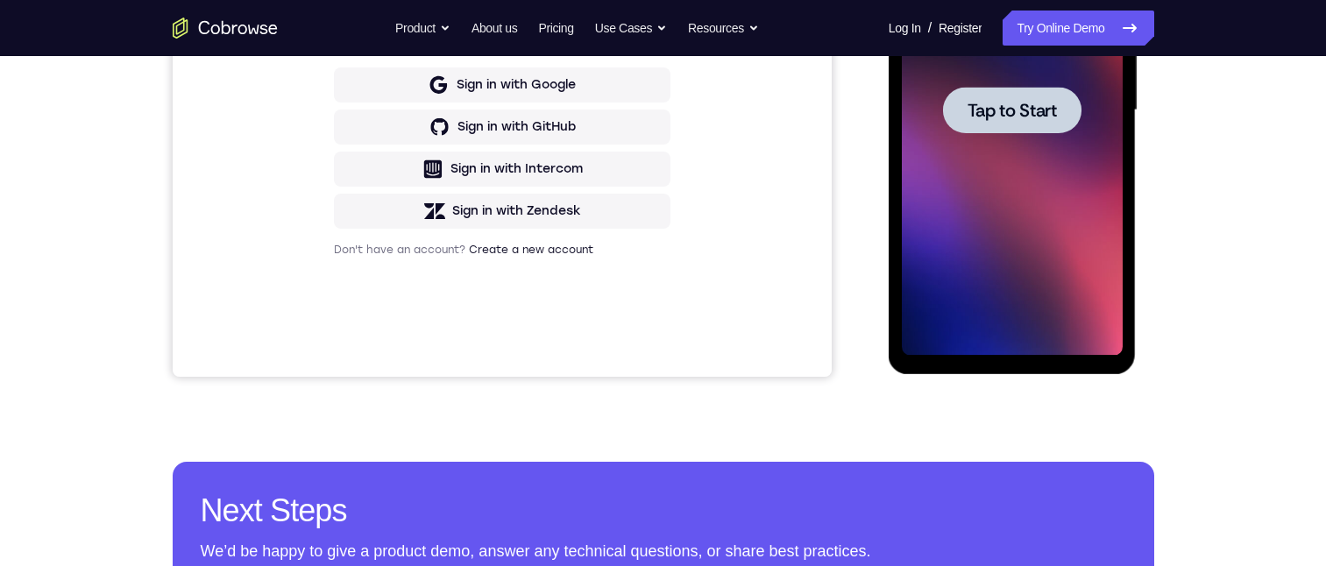
scroll to position [175, 0]
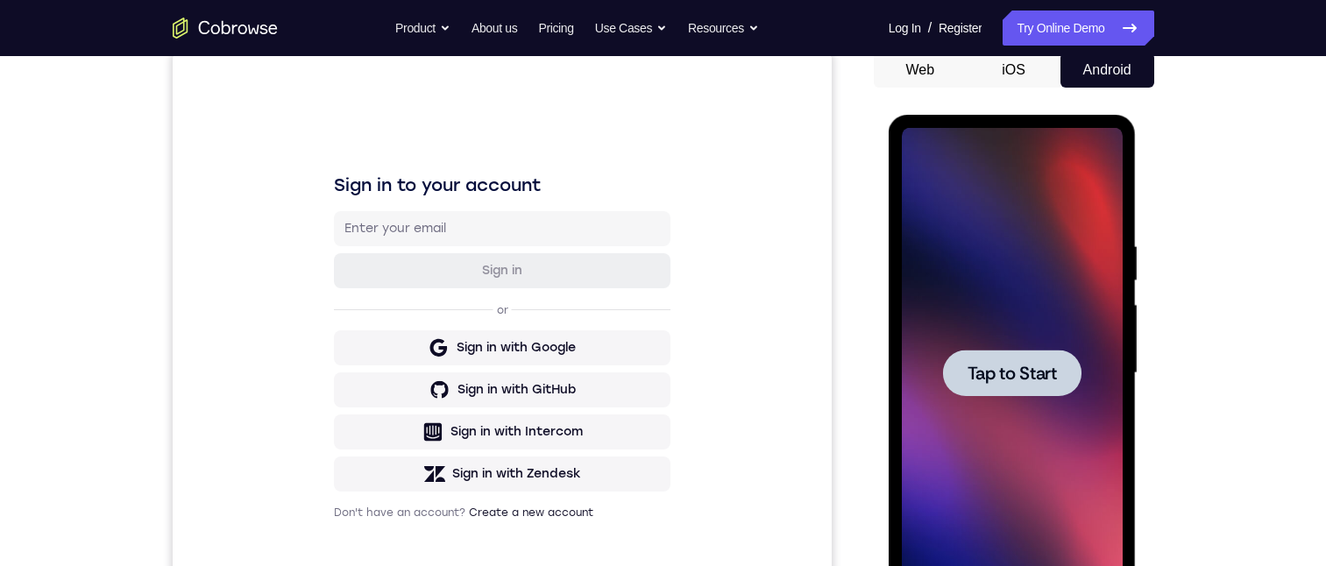
click at [1001, 370] on span "Tap to Start" at bounding box center [1012, 374] width 89 height 18
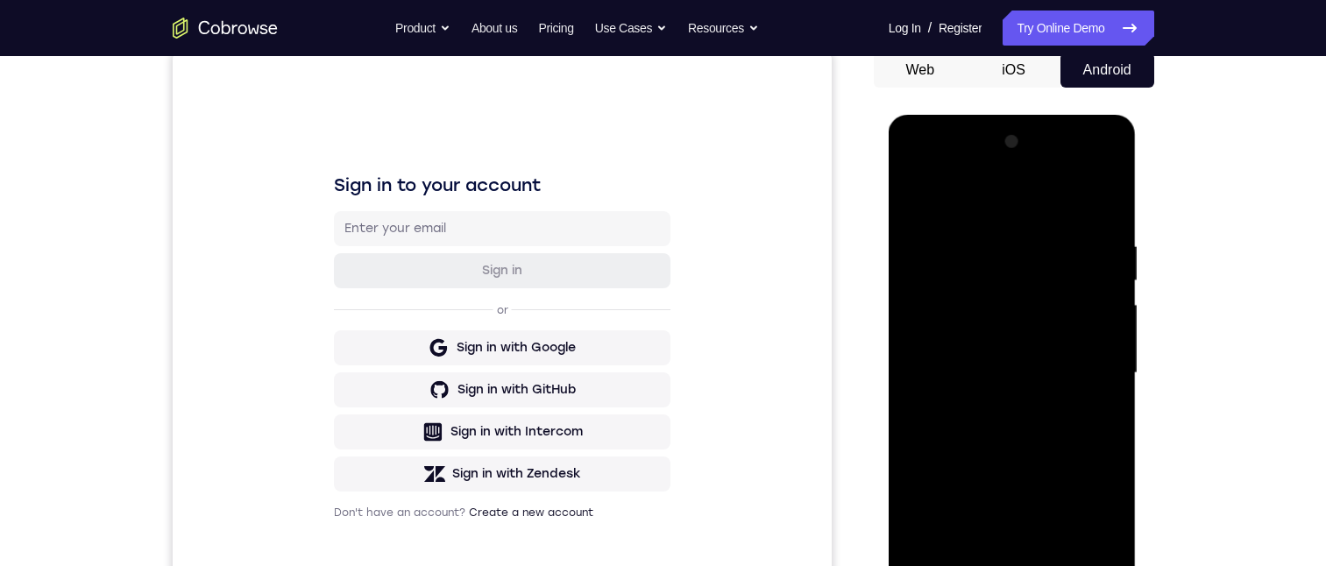
scroll to position [263, 0]
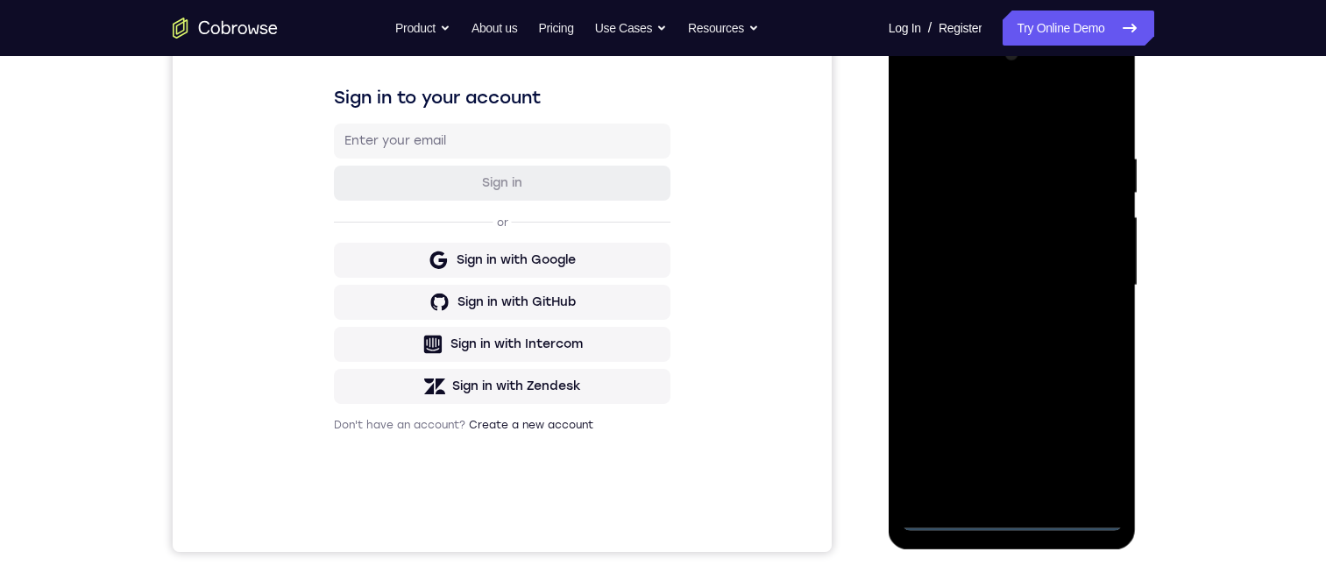
click at [1010, 518] on div at bounding box center [1012, 285] width 221 height 491
click at [1008, 518] on div at bounding box center [1012, 285] width 221 height 491
drag, startPoint x: 1095, startPoint y: 437, endPoint x: 1093, endPoint y: 446, distance: 8.9
click at [1094, 443] on div at bounding box center [1012, 285] width 221 height 491
click at [967, 101] on div at bounding box center [1012, 285] width 221 height 491
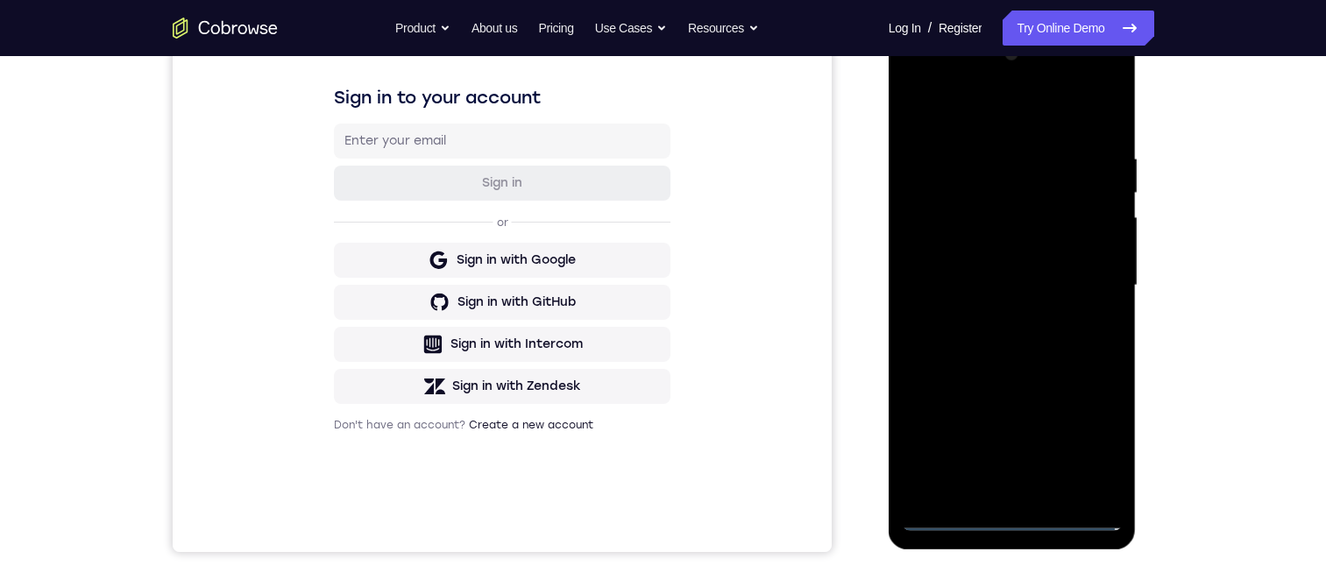
click at [937, 79] on div at bounding box center [1012, 285] width 221 height 491
click at [948, 115] on div at bounding box center [1012, 285] width 221 height 491
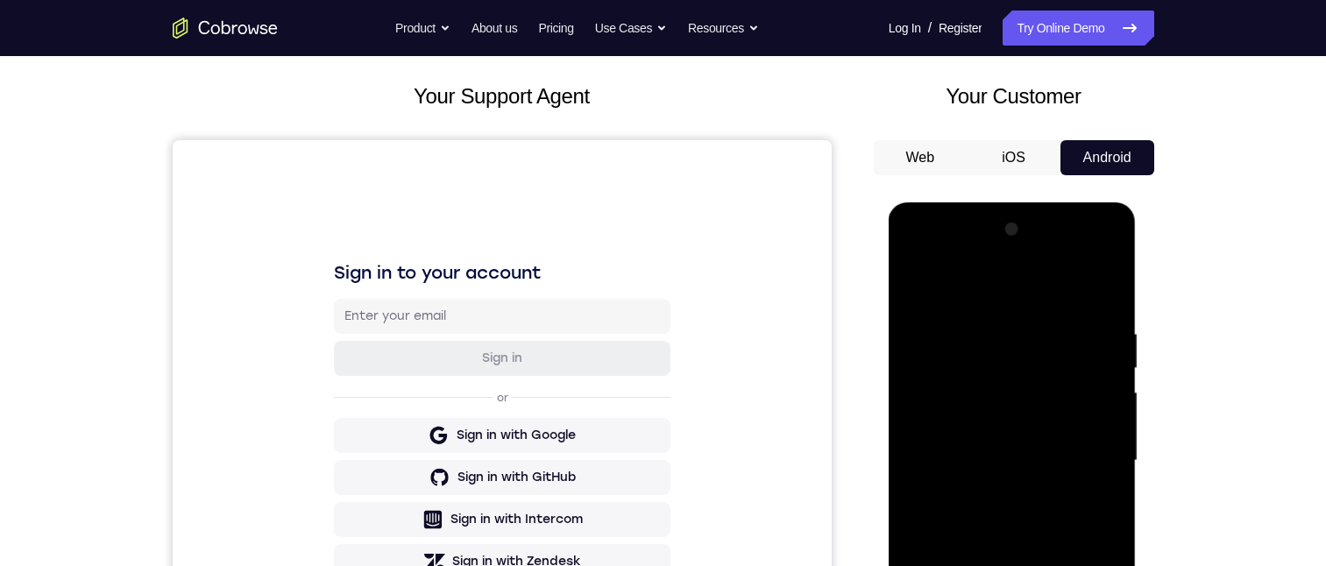
click at [908, 254] on div at bounding box center [1012, 461] width 221 height 491
click at [932, 256] on div at bounding box center [1012, 461] width 221 height 491
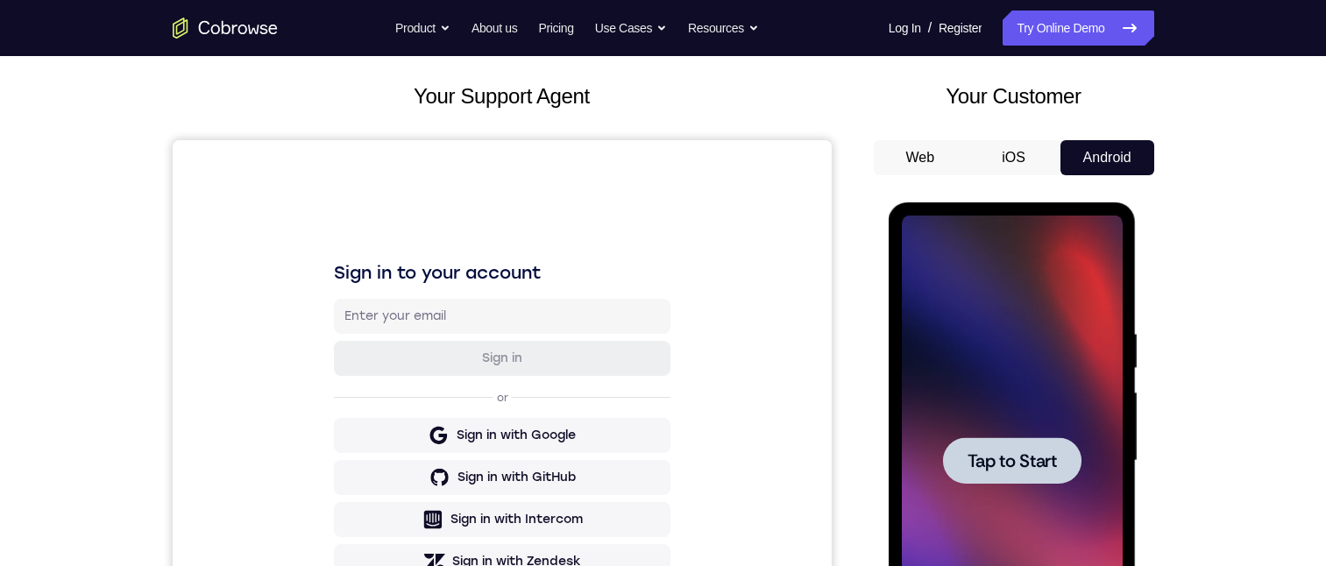
click at [1017, 448] on div at bounding box center [1012, 460] width 138 height 46
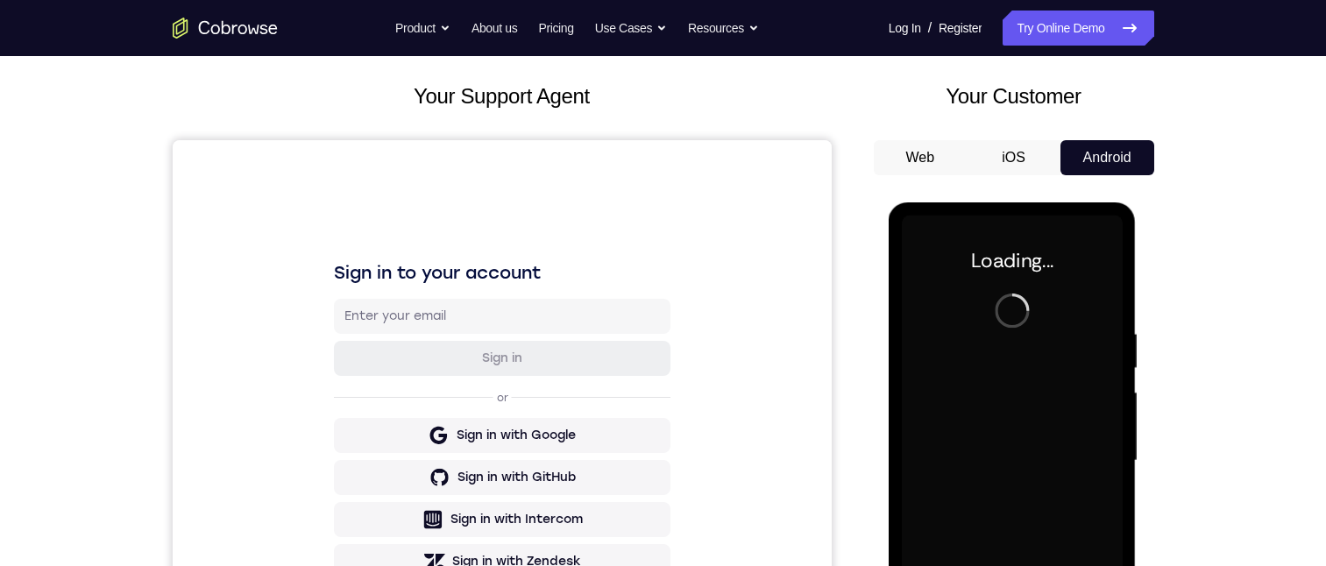
scroll to position [263, 0]
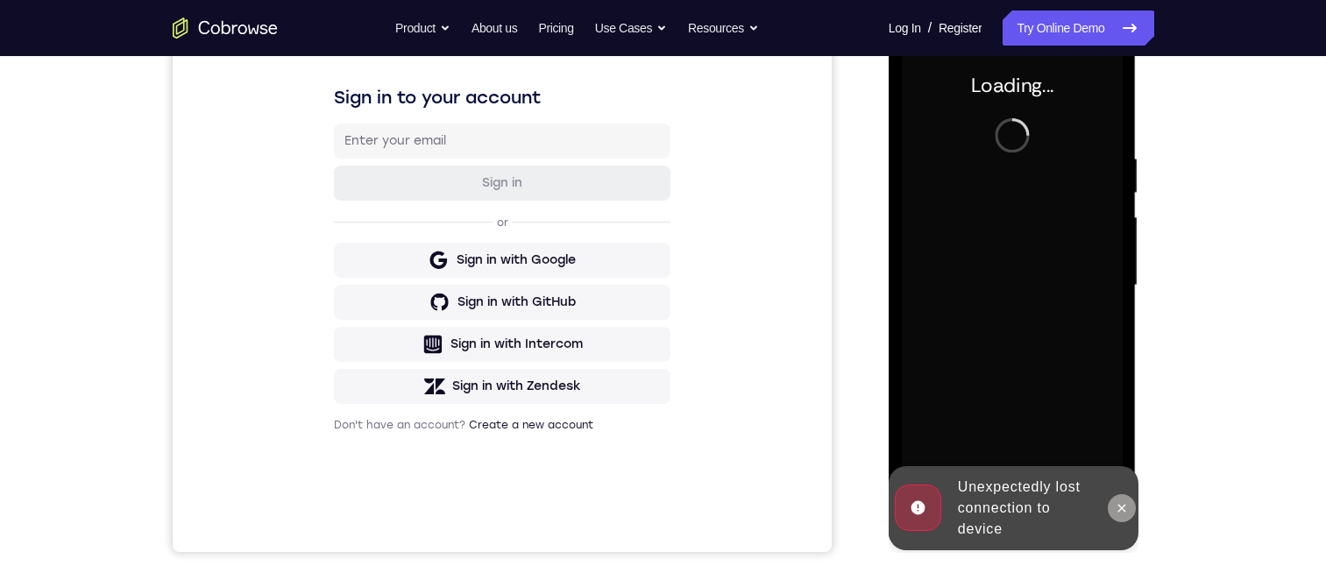
click at [1117, 507] on icon at bounding box center [1122, 508] width 14 height 14
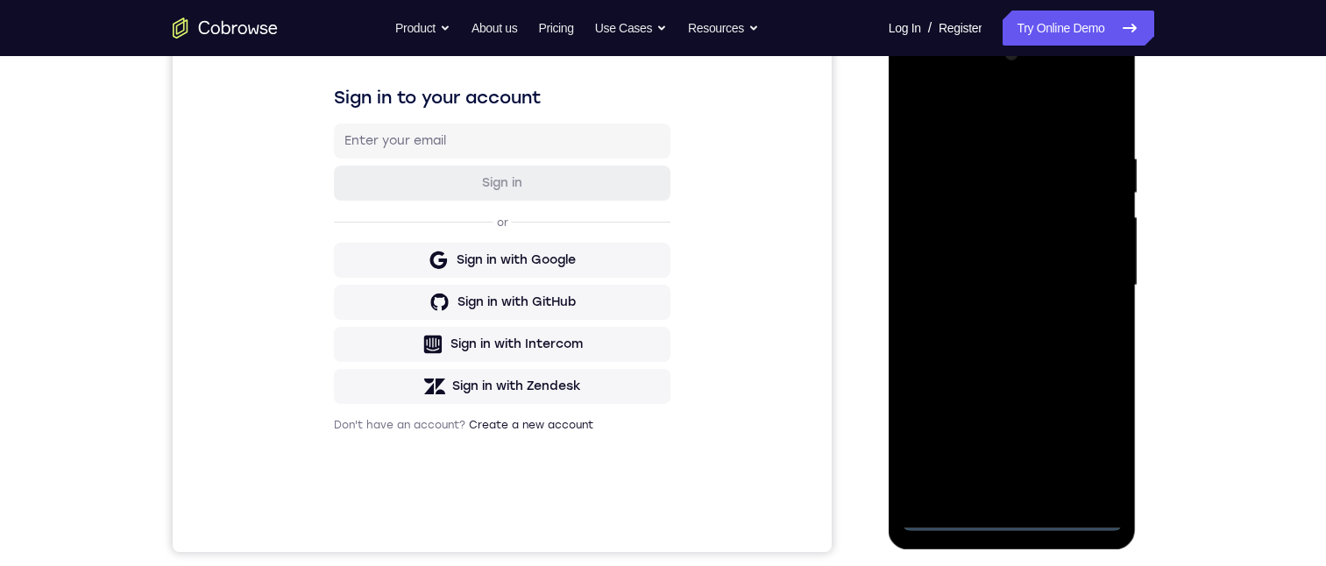
click at [1004, 520] on div at bounding box center [1012, 285] width 221 height 491
click at [1039, 265] on div at bounding box center [1012, 285] width 221 height 491
click at [1011, 518] on div at bounding box center [1012, 285] width 221 height 491
click at [1080, 443] on div at bounding box center [1012, 285] width 221 height 491
drag, startPoint x: 975, startPoint y: 104, endPoint x: 975, endPoint y: 118, distance: 14.0
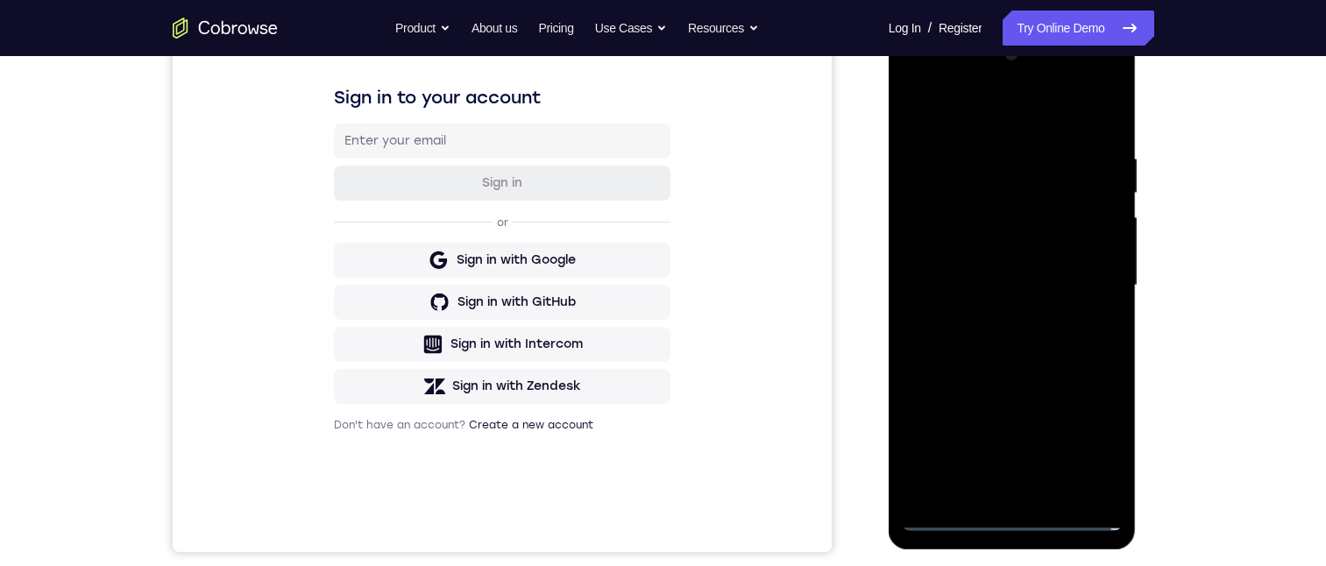
click at [975, 117] on div at bounding box center [1012, 285] width 221 height 491
click at [924, 77] on div at bounding box center [1012, 285] width 221 height 491
click at [1086, 283] on div at bounding box center [1012, 285] width 221 height 491
click at [992, 317] on div at bounding box center [1012, 285] width 221 height 491
click at [993, 256] on div at bounding box center [1012, 285] width 221 height 491
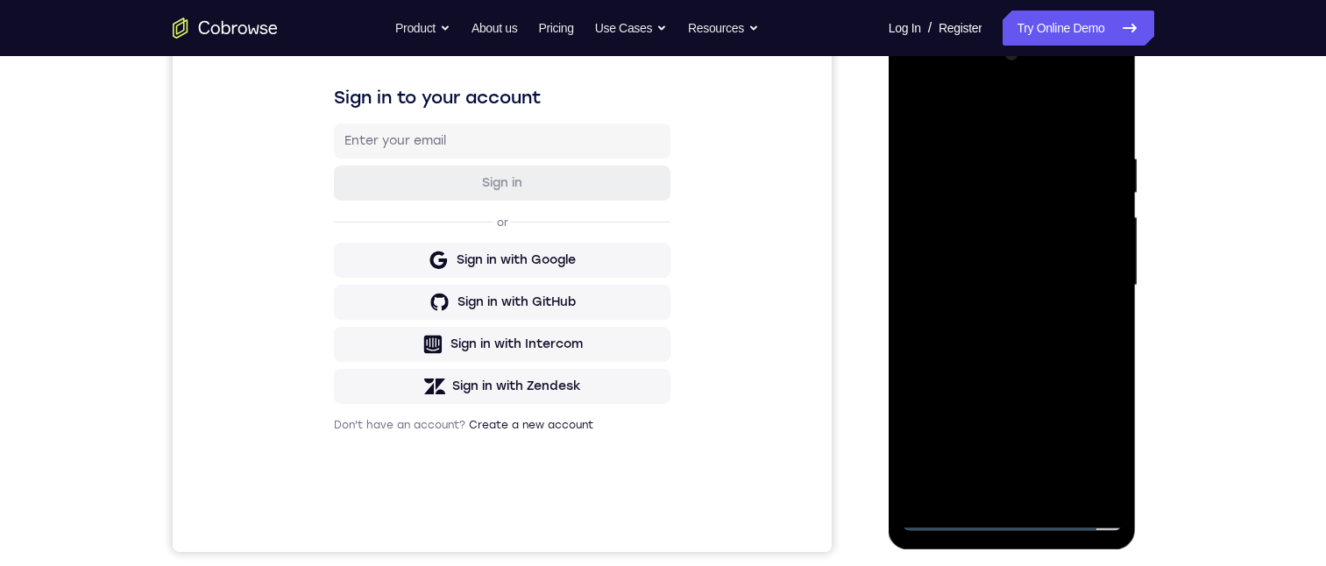
click at [1002, 239] on div at bounding box center [1012, 285] width 221 height 491
click at [1030, 287] on div at bounding box center [1012, 285] width 221 height 491
click at [1015, 340] on div at bounding box center [1012, 285] width 221 height 491
click at [1101, 309] on div at bounding box center [1012, 285] width 221 height 491
click at [1010, 310] on div at bounding box center [1012, 285] width 221 height 491
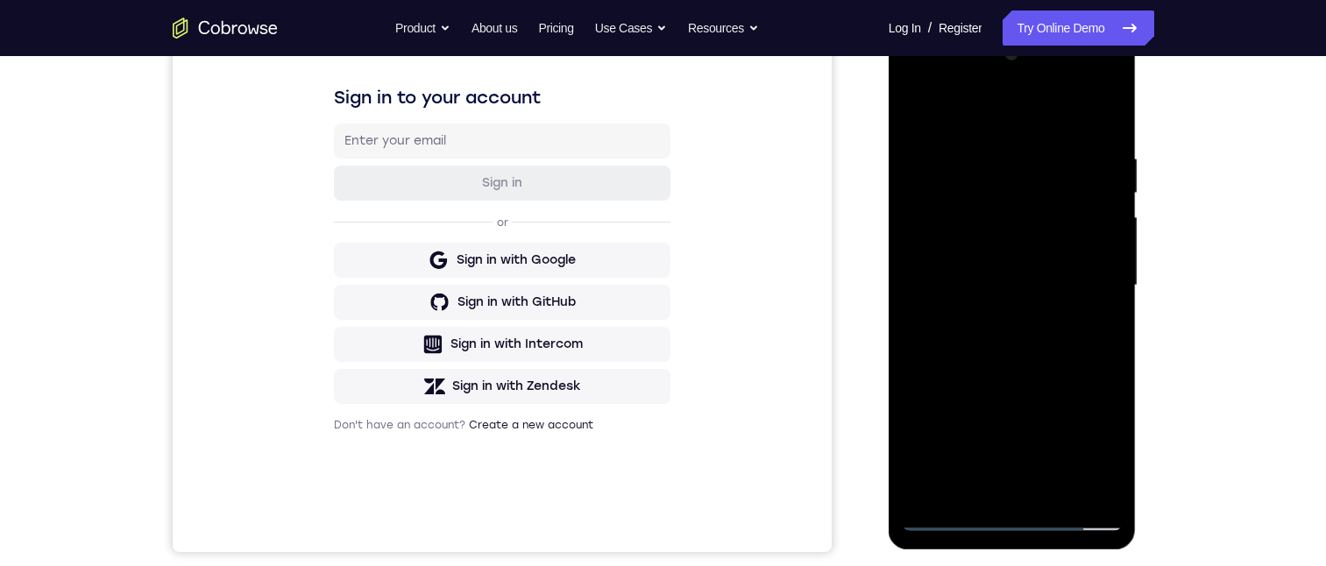
scroll to position [175, 0]
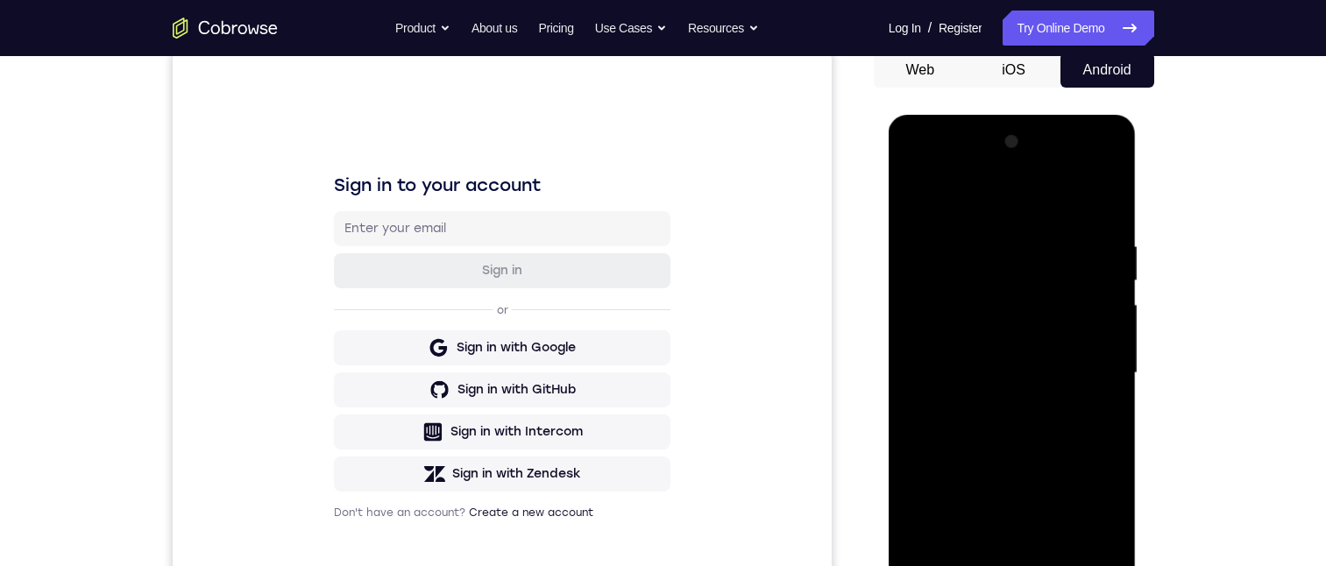
click at [1093, 195] on div at bounding box center [1012, 373] width 221 height 491
click at [911, 205] on div at bounding box center [1012, 373] width 221 height 491
click at [987, 389] on div at bounding box center [1012, 373] width 221 height 491
click at [1025, 364] on div at bounding box center [1012, 373] width 221 height 491
click at [1025, 432] on div at bounding box center [1012, 373] width 221 height 491
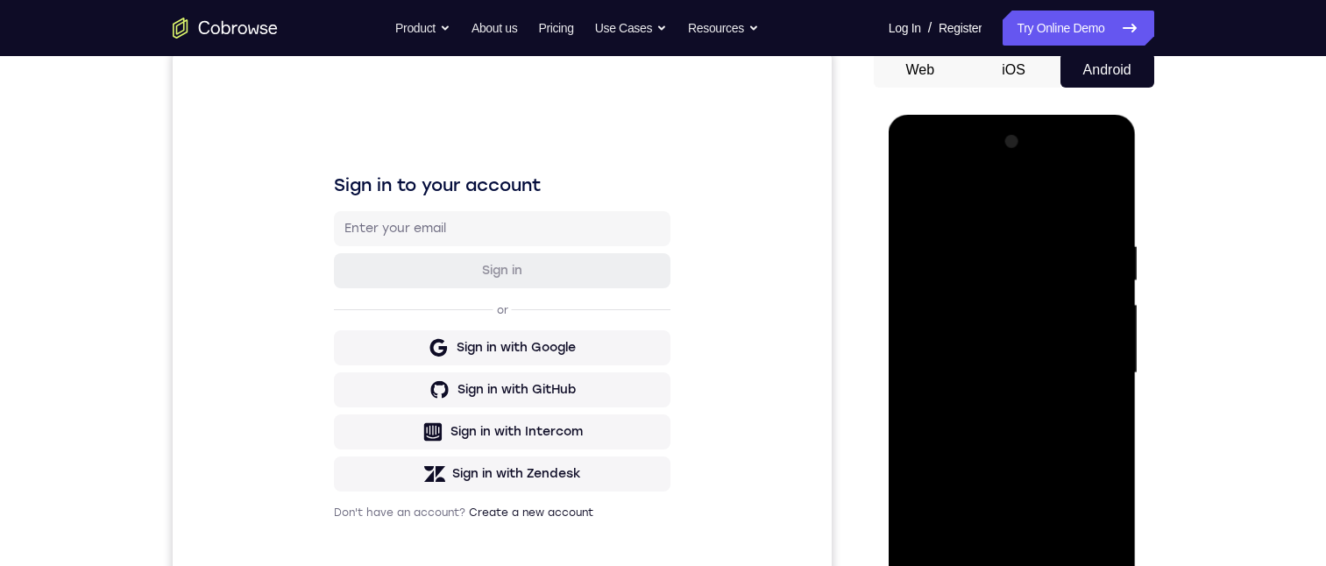
click at [1032, 431] on div at bounding box center [1012, 373] width 221 height 491
click at [989, 246] on div at bounding box center [1012, 373] width 221 height 491
click at [1083, 379] on div at bounding box center [1012, 373] width 221 height 491
click at [1096, 423] on div at bounding box center [1012, 373] width 221 height 491
click at [1084, 423] on div at bounding box center [1012, 373] width 221 height 491
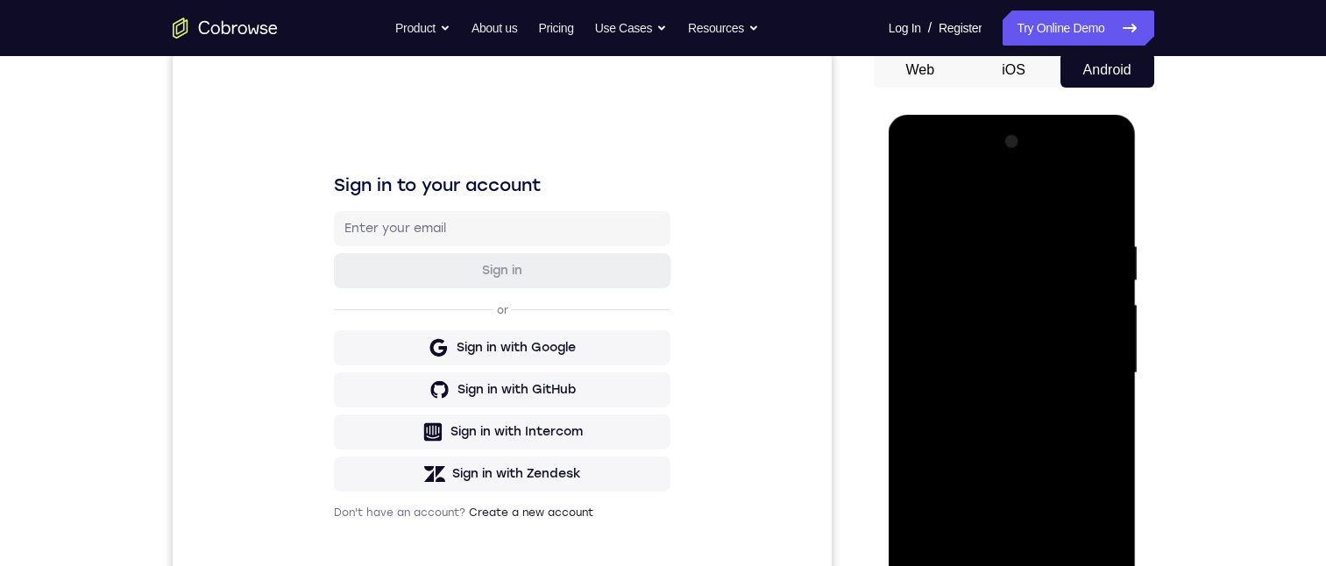
click at [1085, 415] on div at bounding box center [1012, 373] width 221 height 491
click at [1091, 420] on div at bounding box center [1012, 373] width 221 height 491
click at [1097, 420] on div at bounding box center [1012, 373] width 221 height 491
click at [1105, 421] on div at bounding box center [1012, 373] width 221 height 491
click at [1095, 424] on div at bounding box center [1012, 373] width 221 height 491
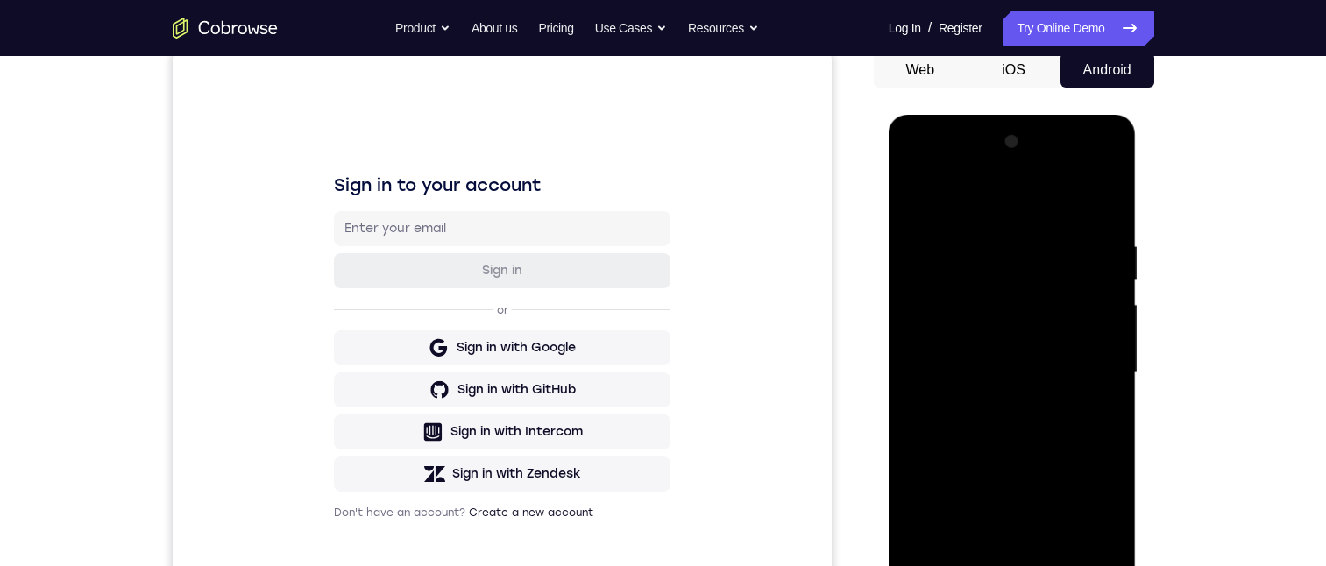
click at [923, 441] on div at bounding box center [1012, 373] width 221 height 491
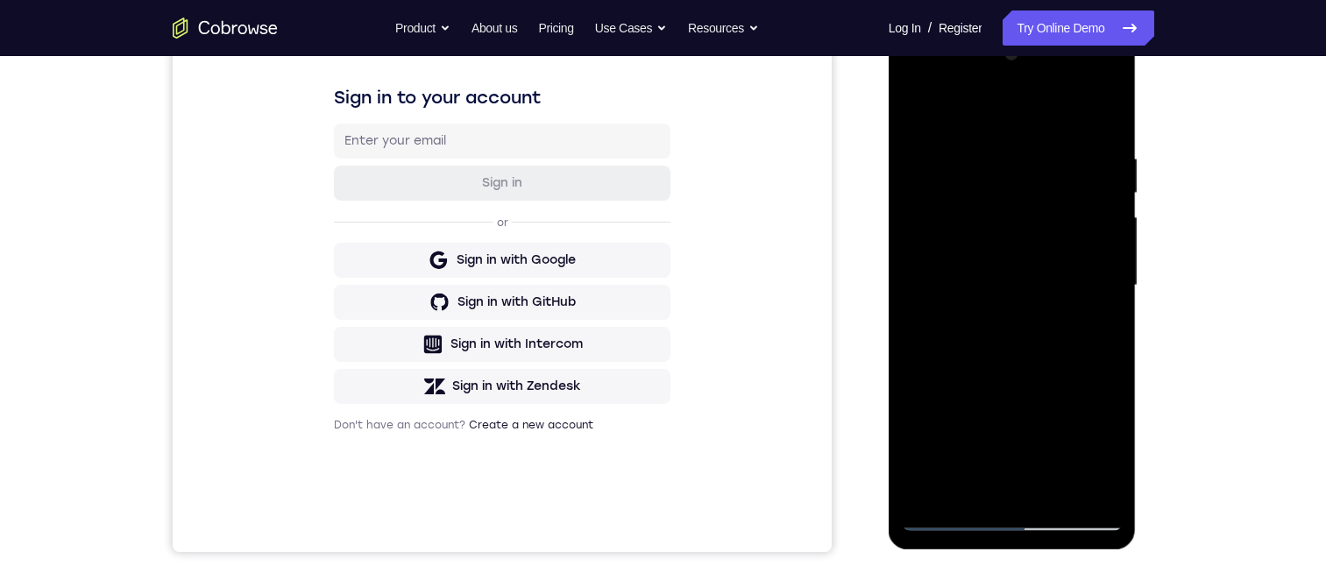
click at [1112, 321] on div at bounding box center [1012, 285] width 221 height 491
click at [1087, 307] on div at bounding box center [1012, 285] width 221 height 491
click at [1102, 328] on div at bounding box center [1012, 285] width 221 height 491
click at [1097, 331] on div at bounding box center [1012, 285] width 221 height 491
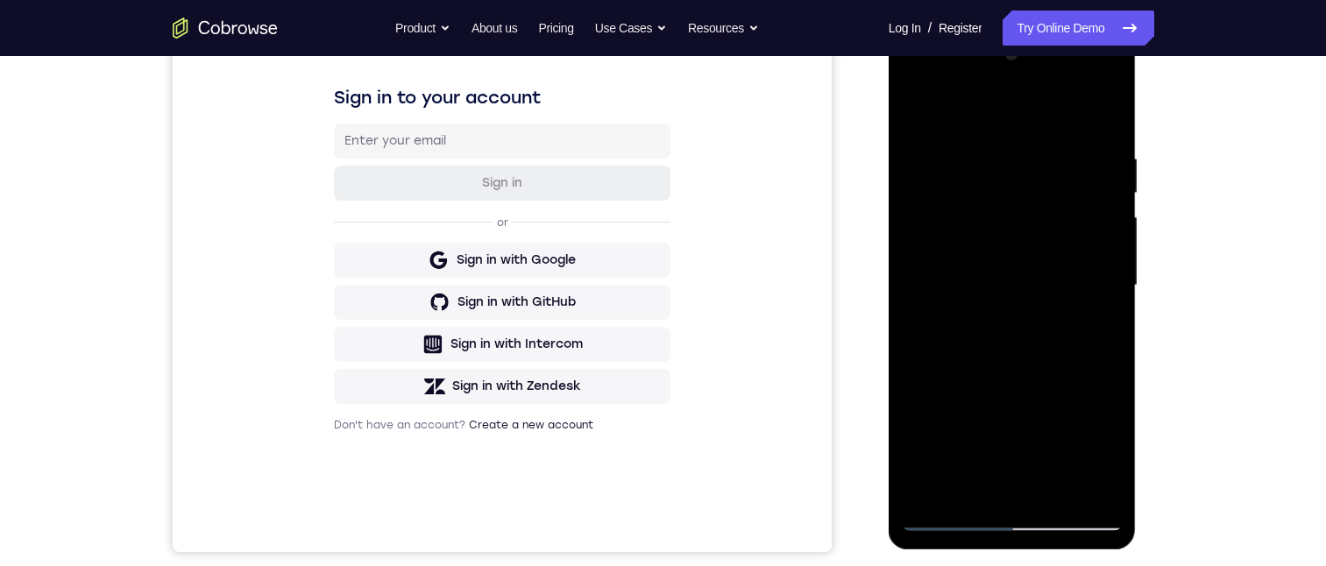
click at [1097, 332] on div at bounding box center [1012, 285] width 221 height 491
click at [1097, 333] on div at bounding box center [1012, 285] width 221 height 491
click at [1096, 333] on div at bounding box center [1012, 285] width 221 height 491
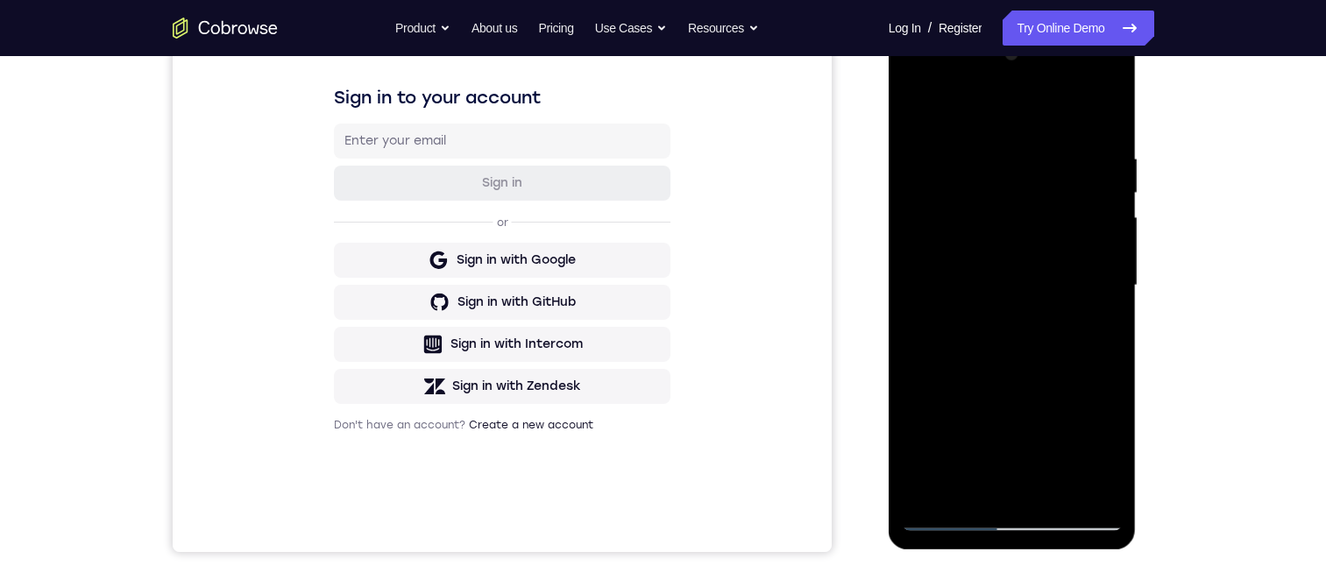
click at [1096, 333] on div at bounding box center [1012, 285] width 221 height 491
click at [918, 392] on div at bounding box center [1012, 285] width 221 height 491
click at [1104, 116] on div at bounding box center [1012, 285] width 221 height 491
click at [968, 497] on div at bounding box center [1012, 285] width 221 height 491
click at [950, 103] on div at bounding box center [1012, 285] width 221 height 491
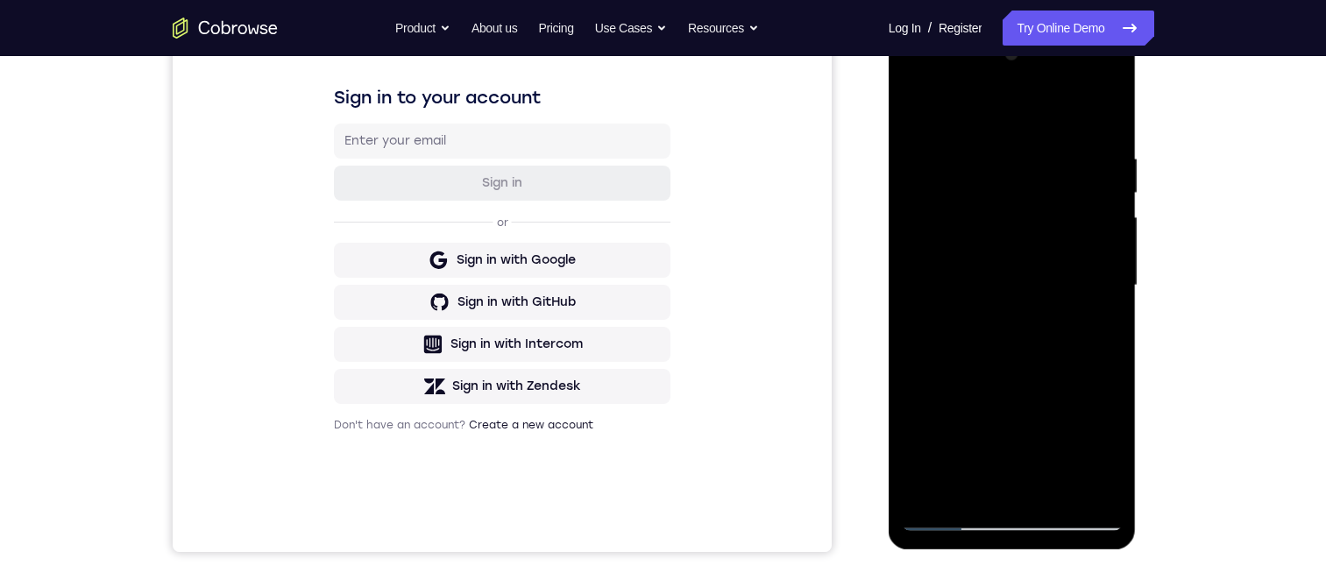
click at [971, 138] on div at bounding box center [1012, 285] width 221 height 491
click at [922, 178] on div at bounding box center [1012, 285] width 221 height 491
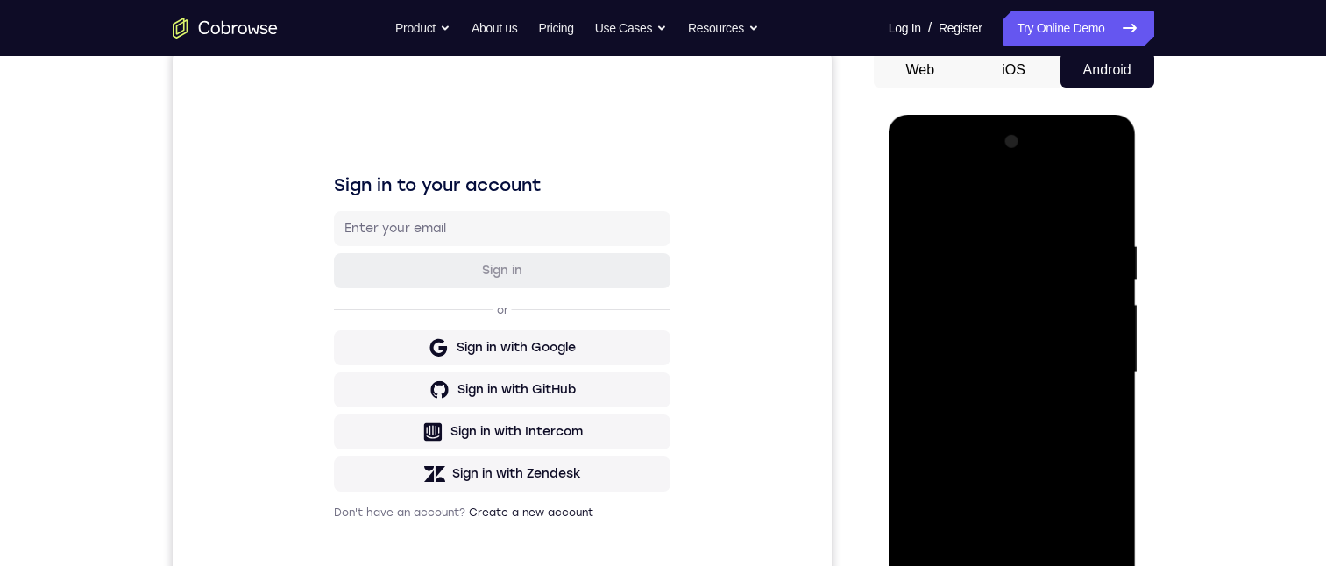
click at [1097, 204] on div at bounding box center [1012, 373] width 221 height 491
click at [1110, 546] on div at bounding box center [1012, 373] width 221 height 491
click at [918, 198] on div at bounding box center [1012, 373] width 221 height 491
click at [937, 530] on div at bounding box center [1012, 373] width 221 height 491
click at [1103, 378] on div at bounding box center [1012, 373] width 221 height 491
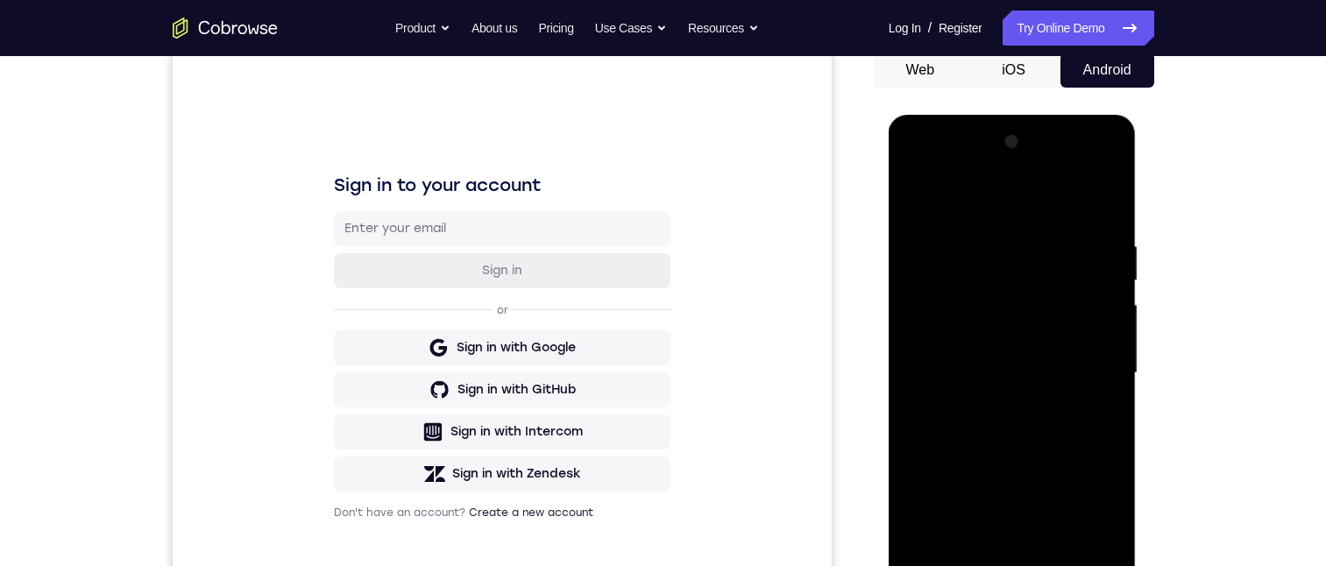
click at [1103, 378] on div at bounding box center [1012, 373] width 221 height 491
click at [1111, 384] on div at bounding box center [1012, 373] width 221 height 491
click at [1114, 560] on div at bounding box center [1012, 373] width 221 height 491
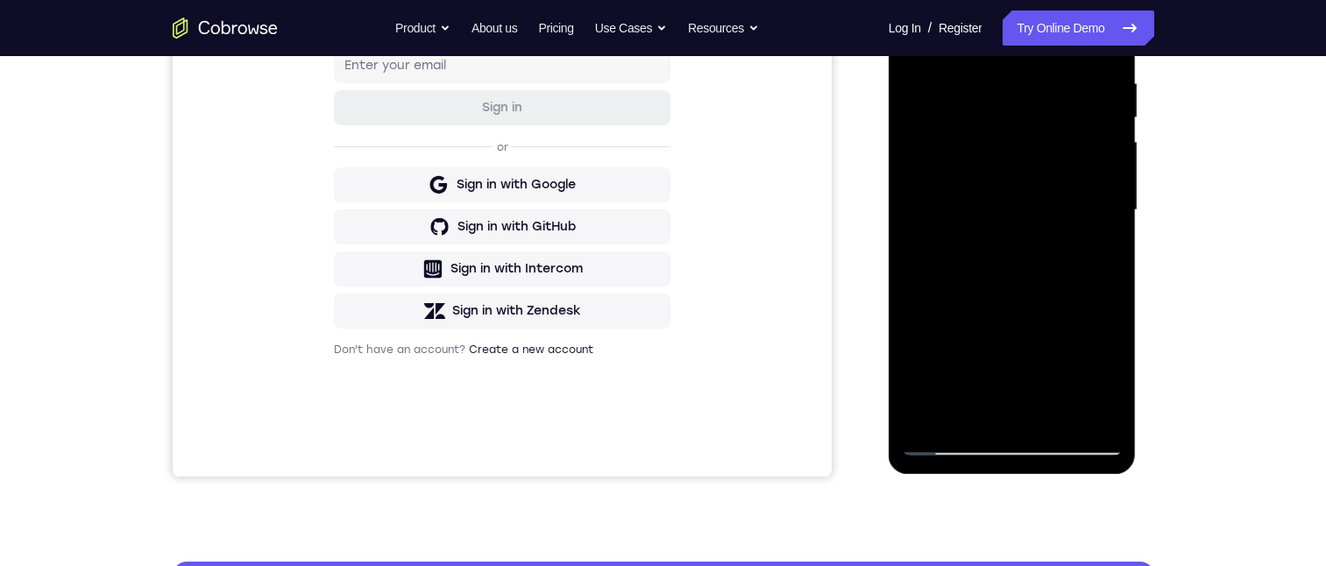
scroll to position [88, 0]
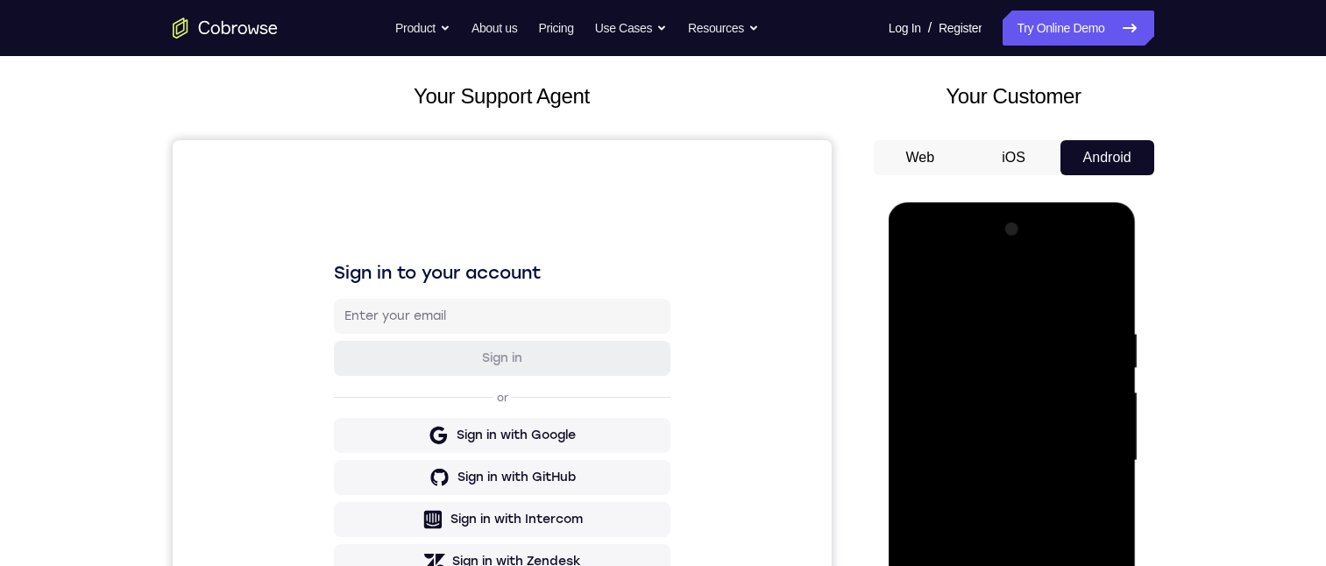
click at [919, 288] on div at bounding box center [1012, 461] width 221 height 491
click at [1004, 565] on div at bounding box center [1012, 461] width 221 height 491
click at [1111, 472] on div at bounding box center [1012, 461] width 221 height 491
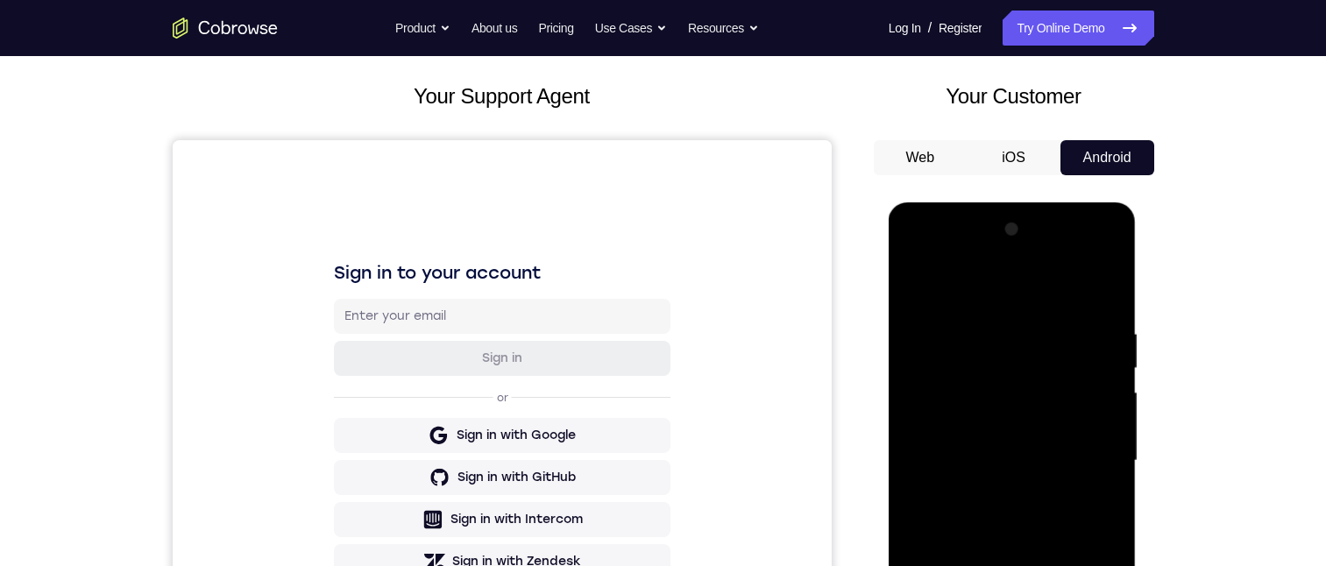
click at [1111, 473] on div at bounding box center [1012, 461] width 221 height 491
click at [1111, 202] on div at bounding box center [1013, 202] width 248 height 0
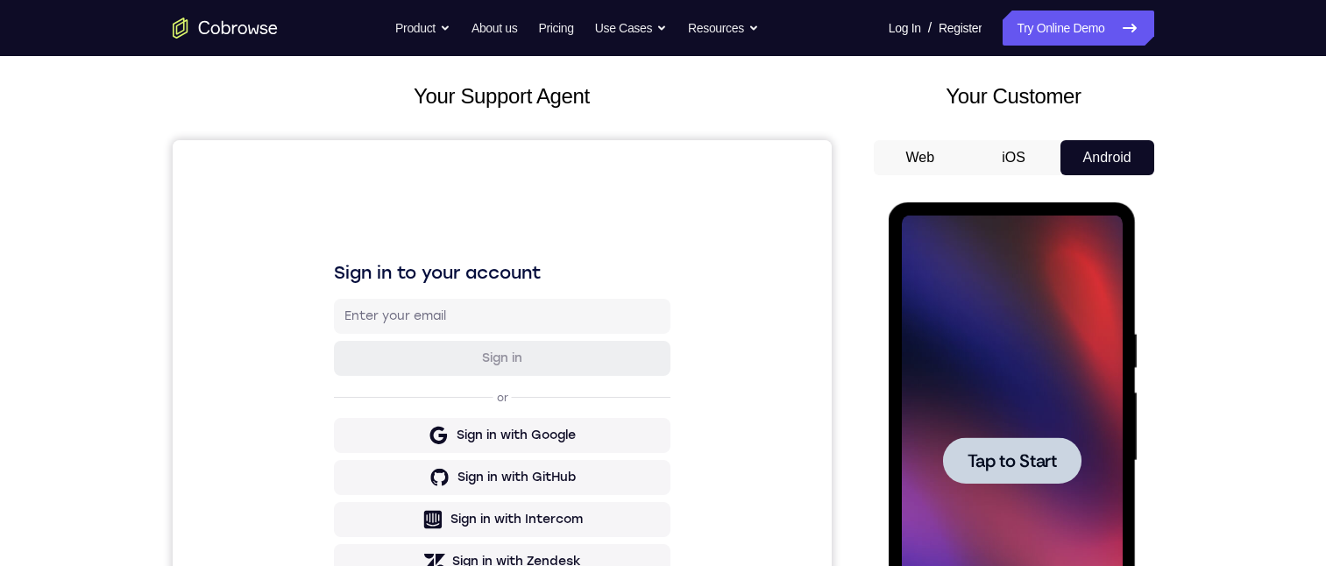
scroll to position [263, 0]
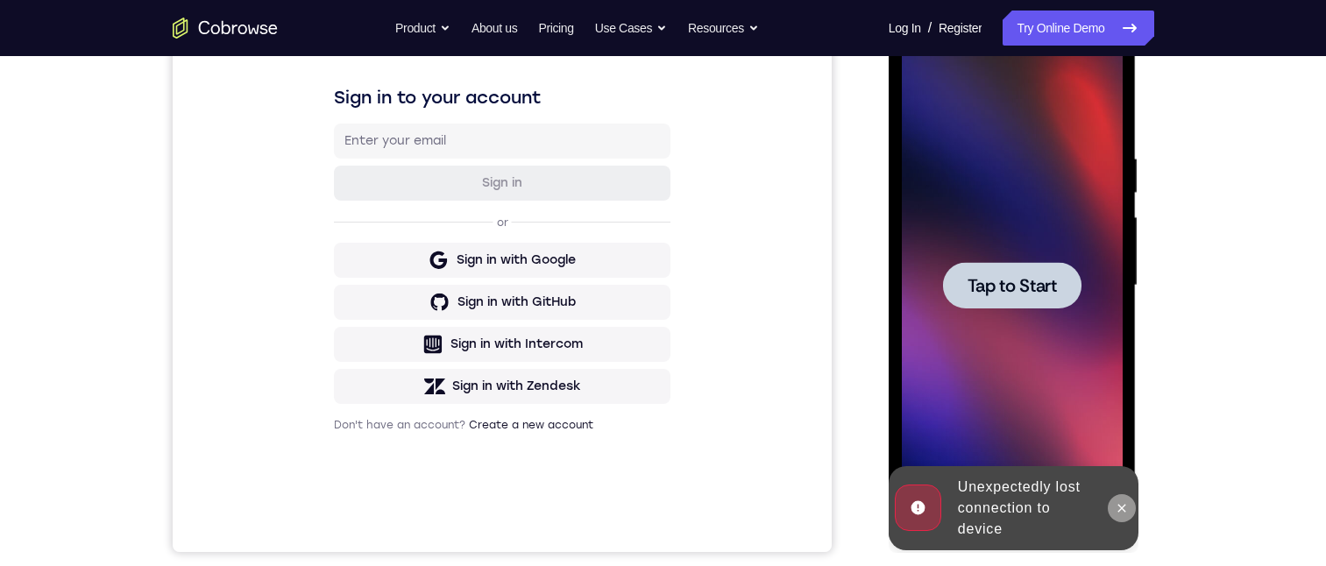
click at [1124, 507] on icon at bounding box center [1122, 508] width 14 height 14
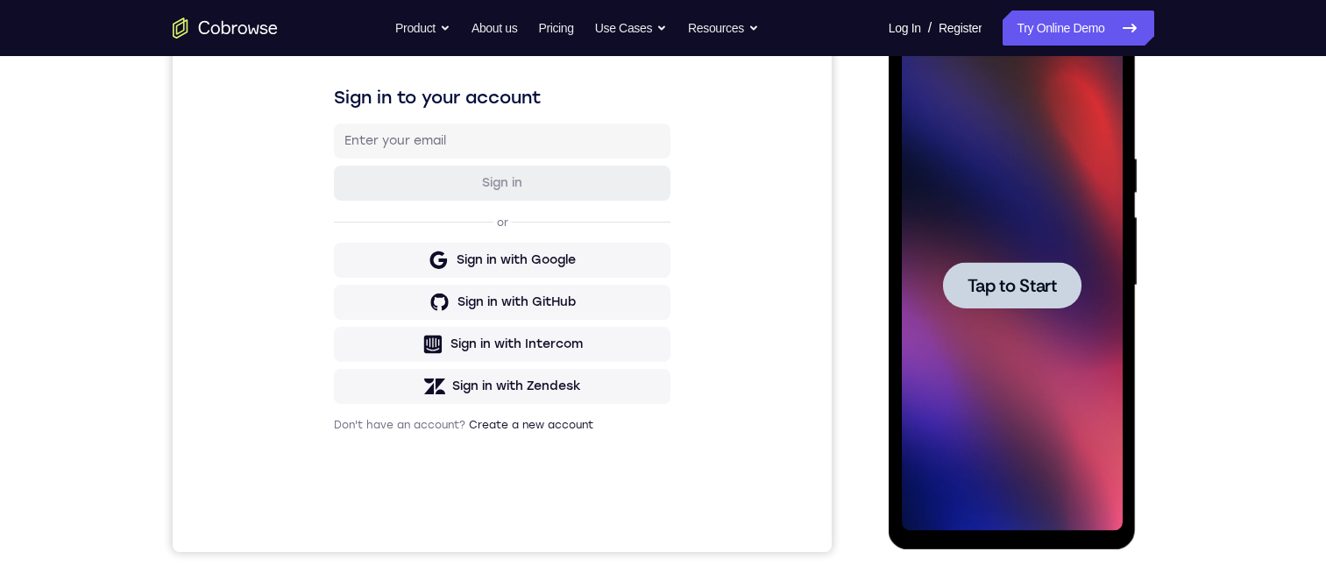
scroll to position [0, 0]
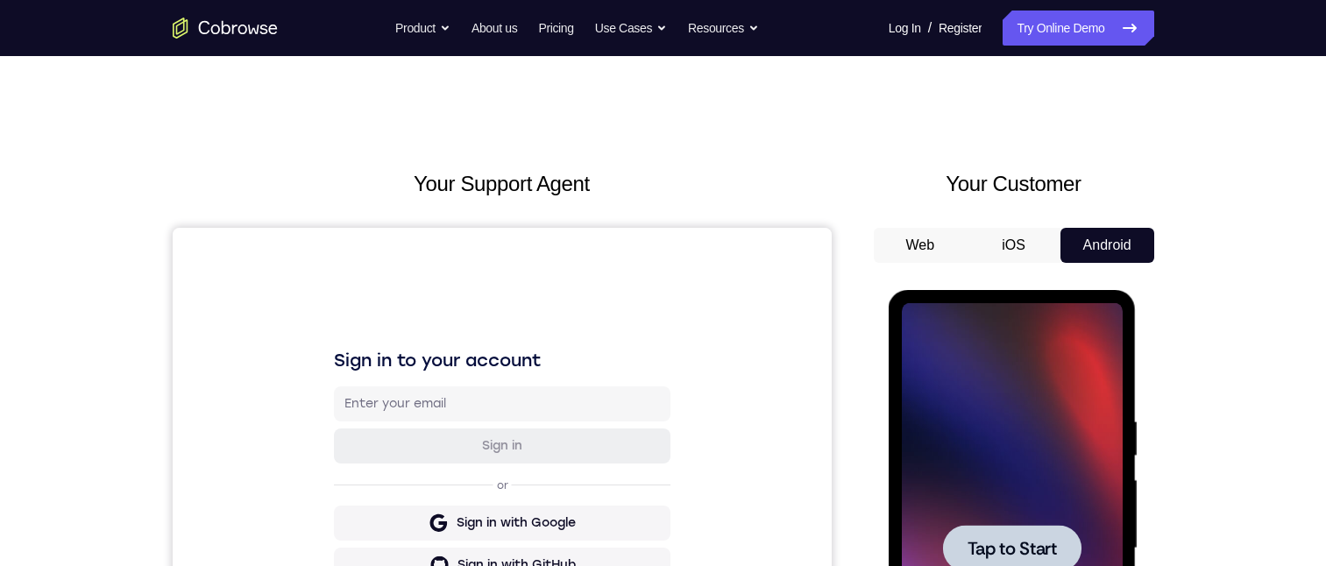
click at [1011, 540] on span "Tap to Start" at bounding box center [1012, 549] width 89 height 18
